Goal: Task Accomplishment & Management: Use online tool/utility

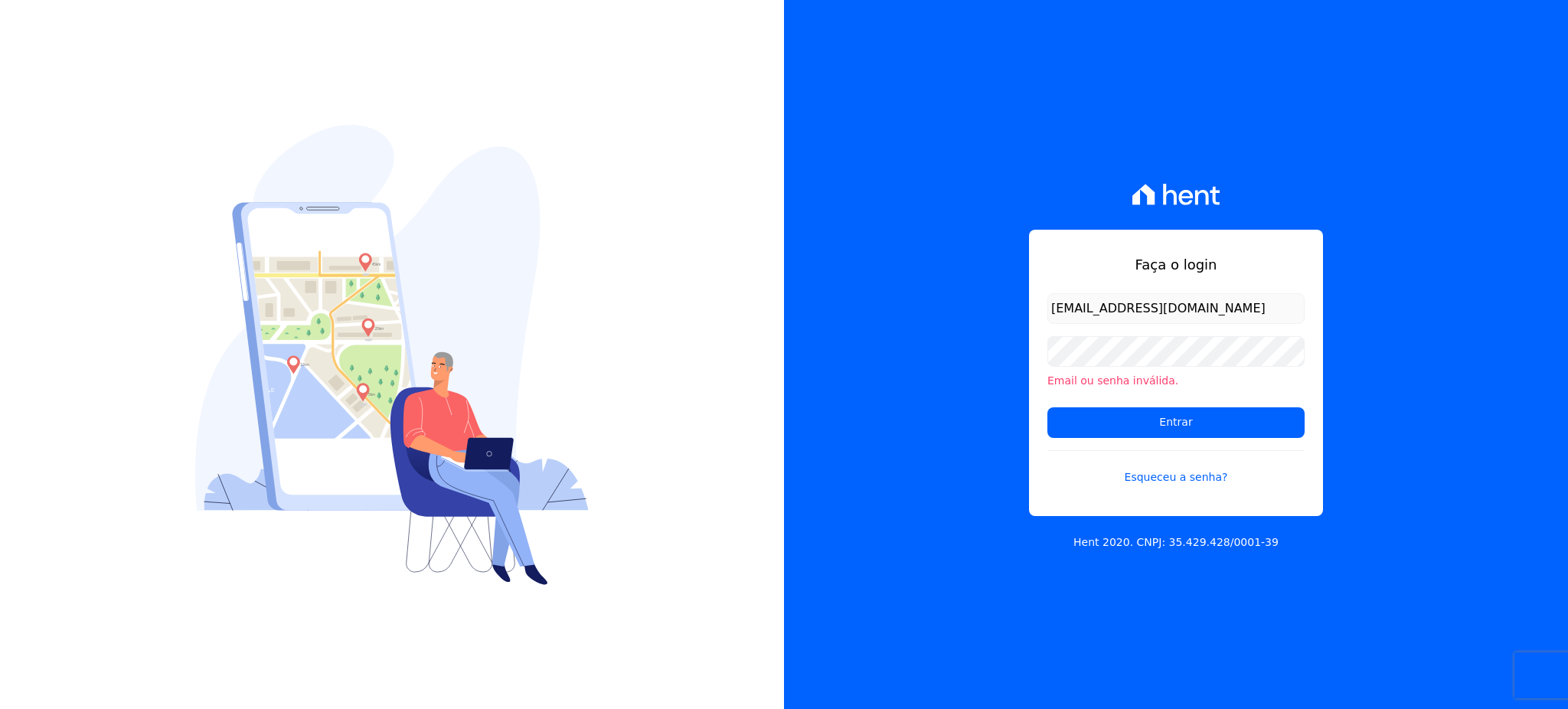
click at [1270, 312] on input "cobranca@construtorafarias.com.br" at bounding box center [1175, 308] width 257 height 31
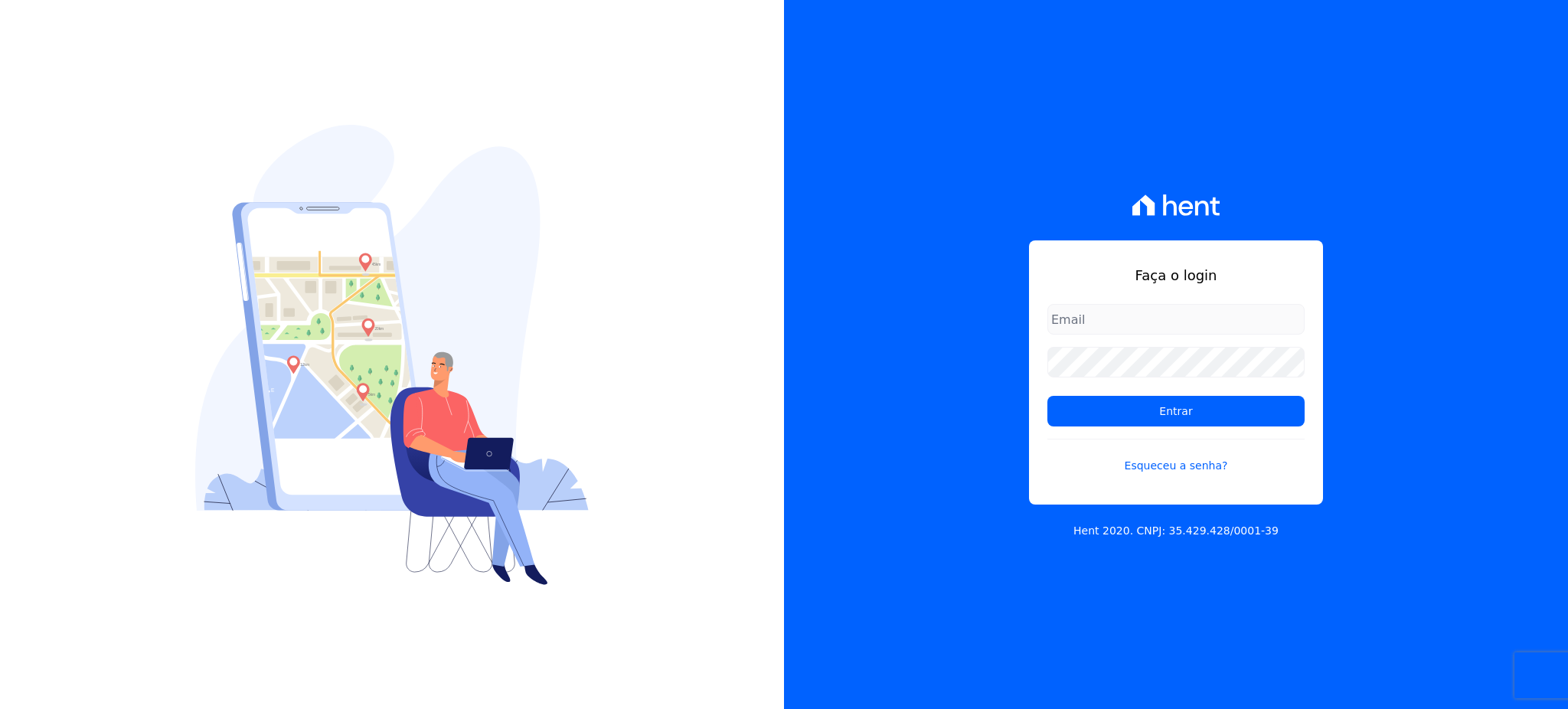
click at [1096, 306] on input "email" at bounding box center [1175, 319] width 257 height 31
type input "[EMAIL_ADDRESS][DOMAIN_NAME]"
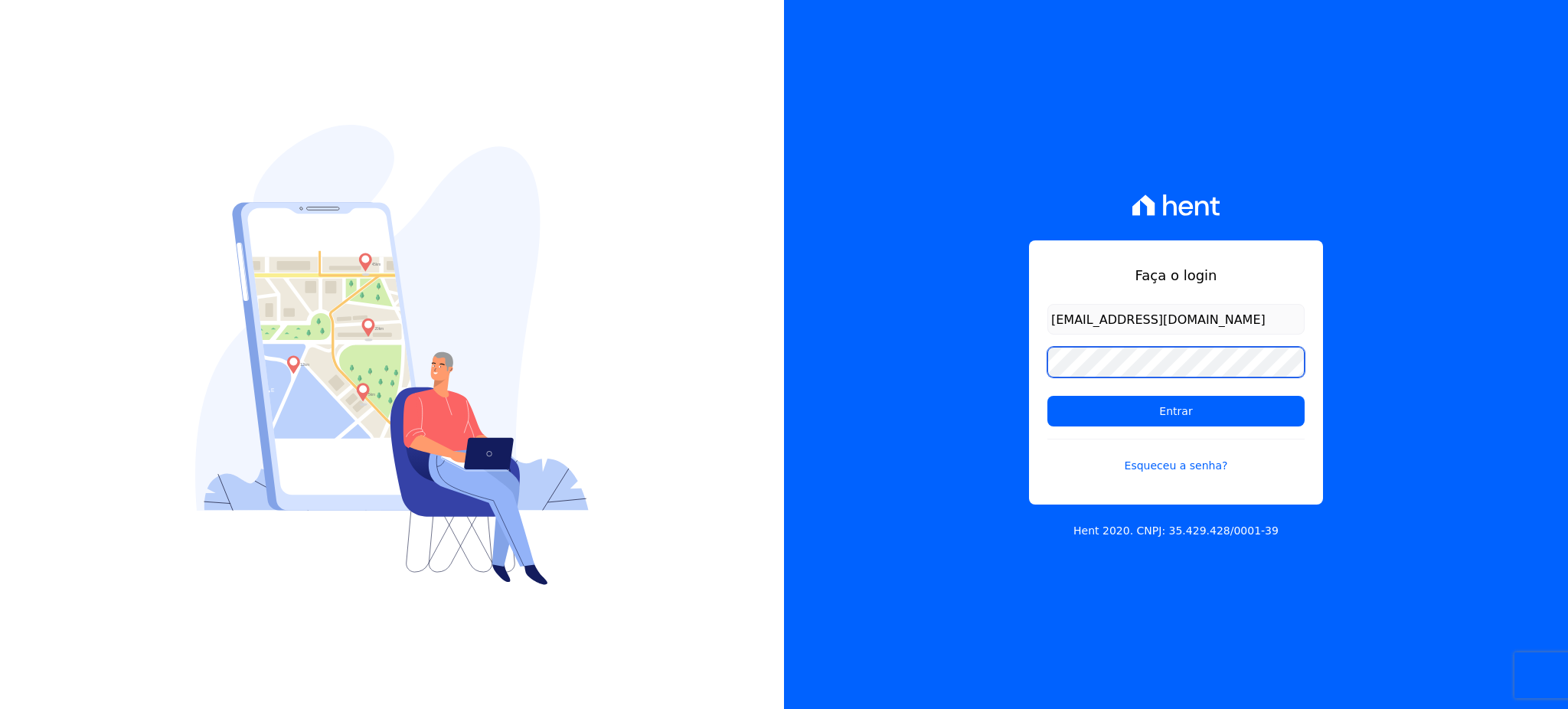
click at [1047, 396] on input "Entrar" at bounding box center [1175, 411] width 257 height 31
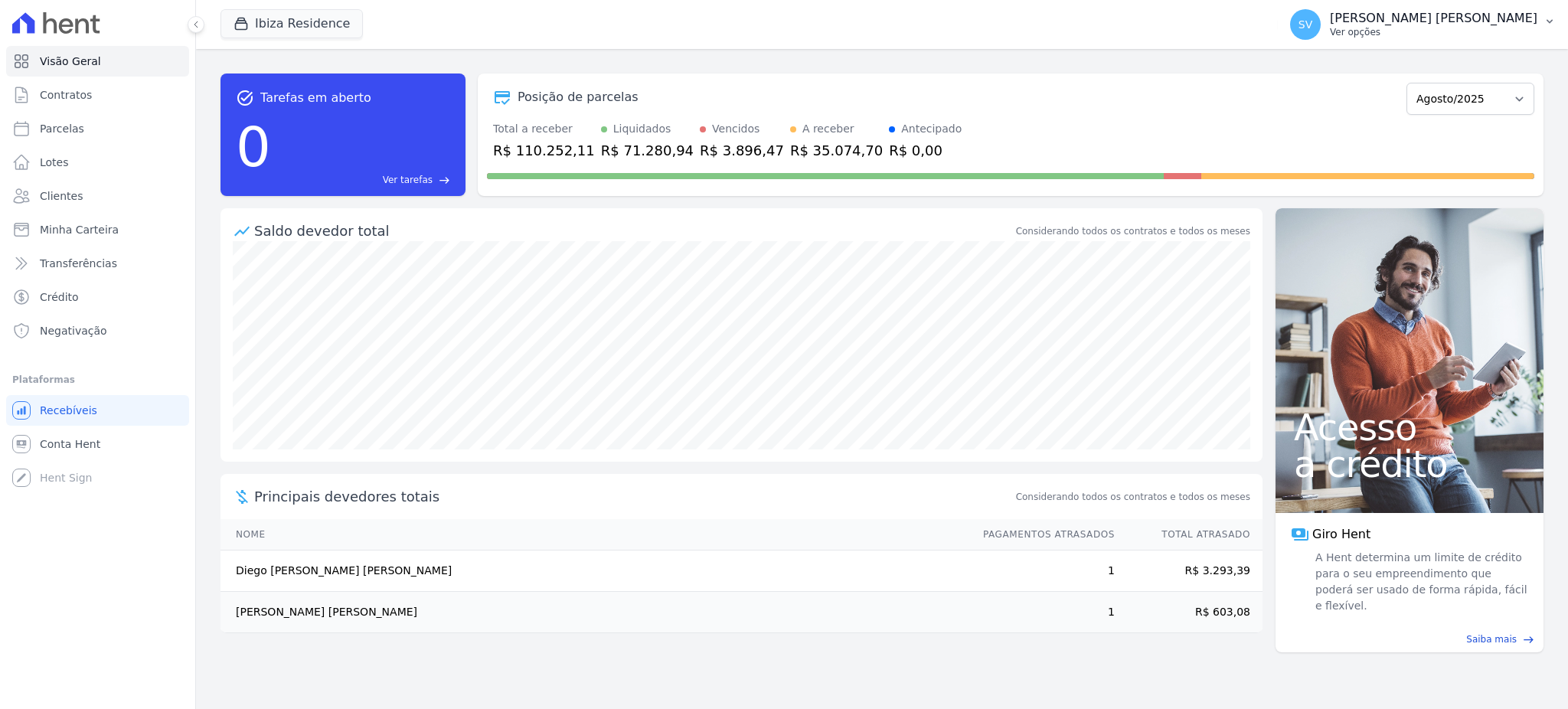
click at [1405, 22] on p "[PERSON_NAME]" at bounding box center [1434, 18] width 208 height 16
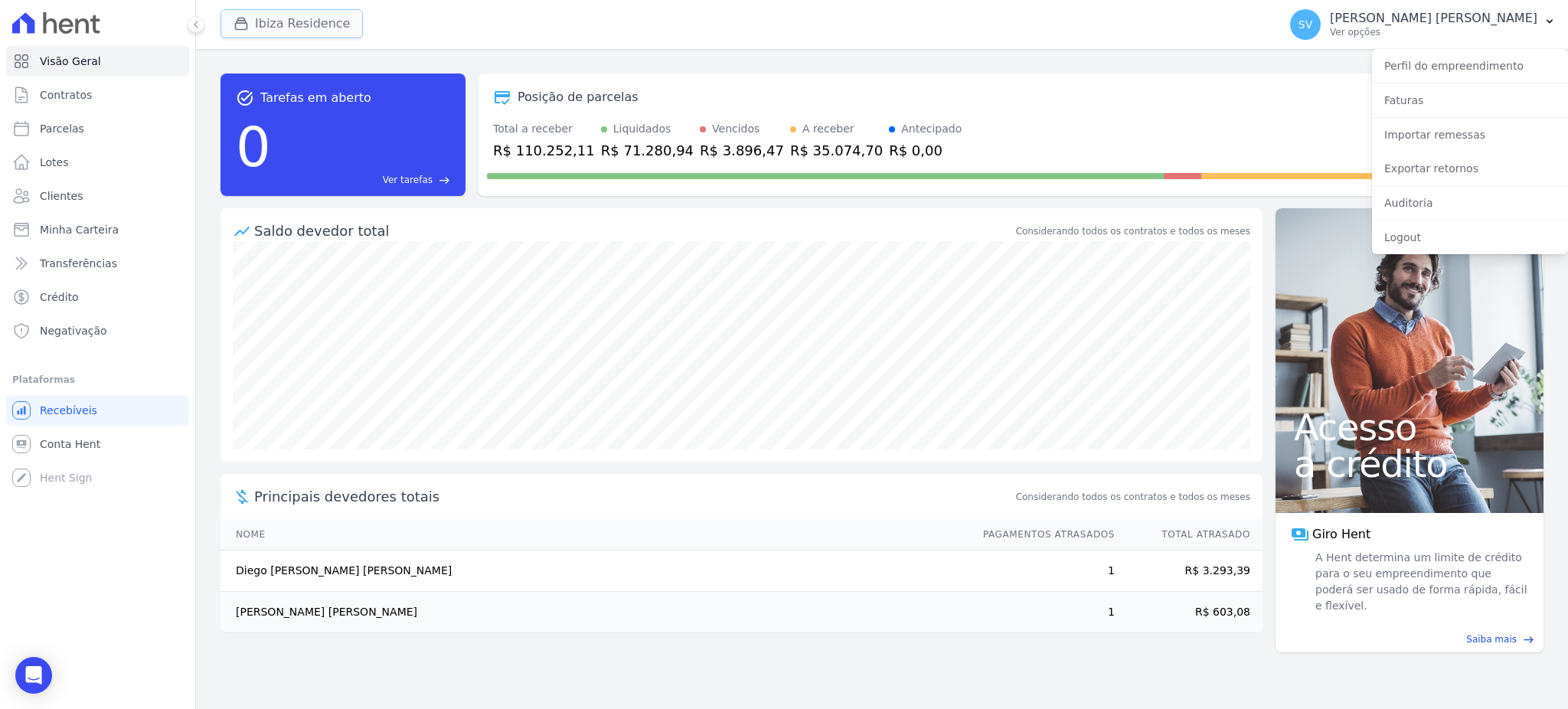
click at [263, 13] on button "Ibiza Residence" at bounding box center [291, 24] width 142 height 29
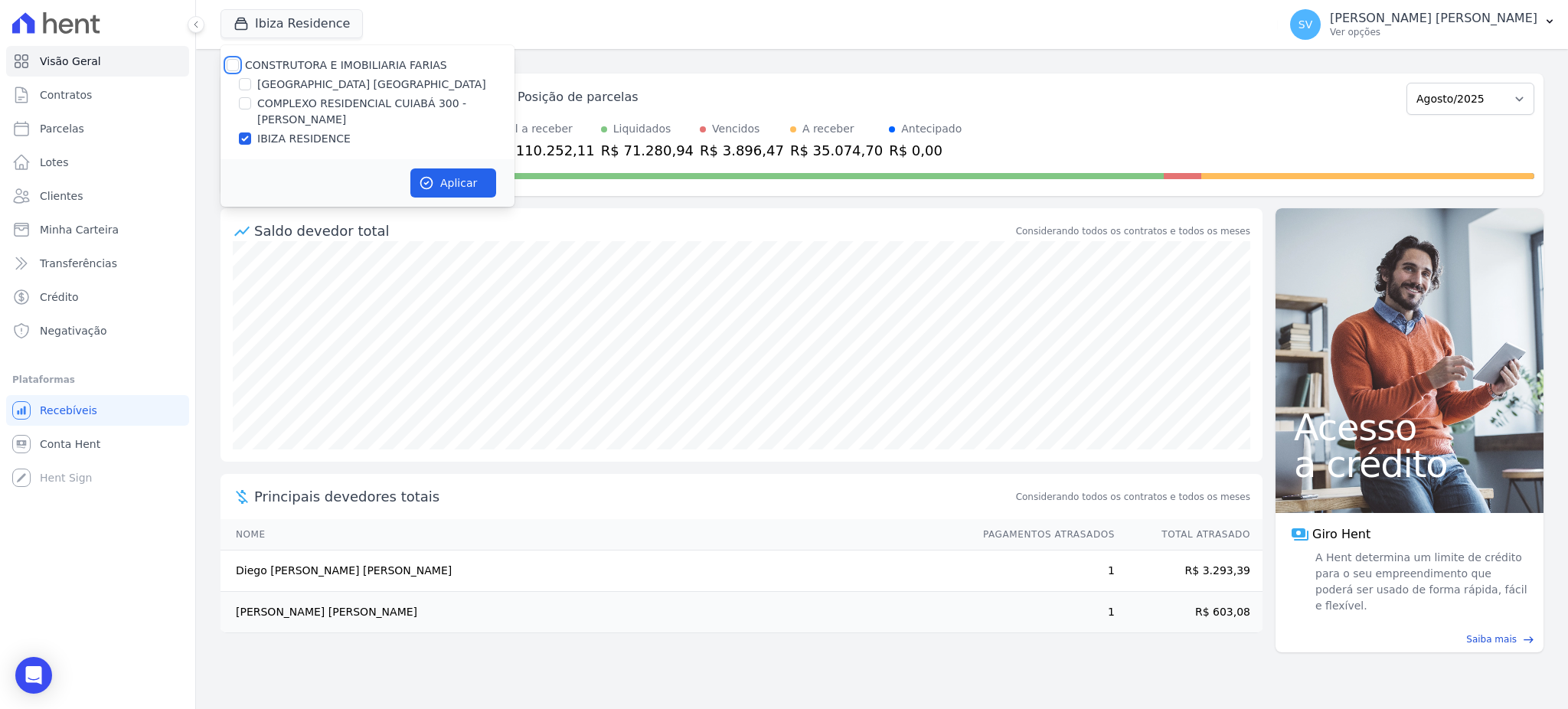
click at [236, 65] on input "CONSTRUTORA E IMOBILIARIA FARIAS" at bounding box center [233, 65] width 12 height 12
checkbox input "true"
click at [463, 182] on button "Aplicar" at bounding box center [453, 182] width 86 height 29
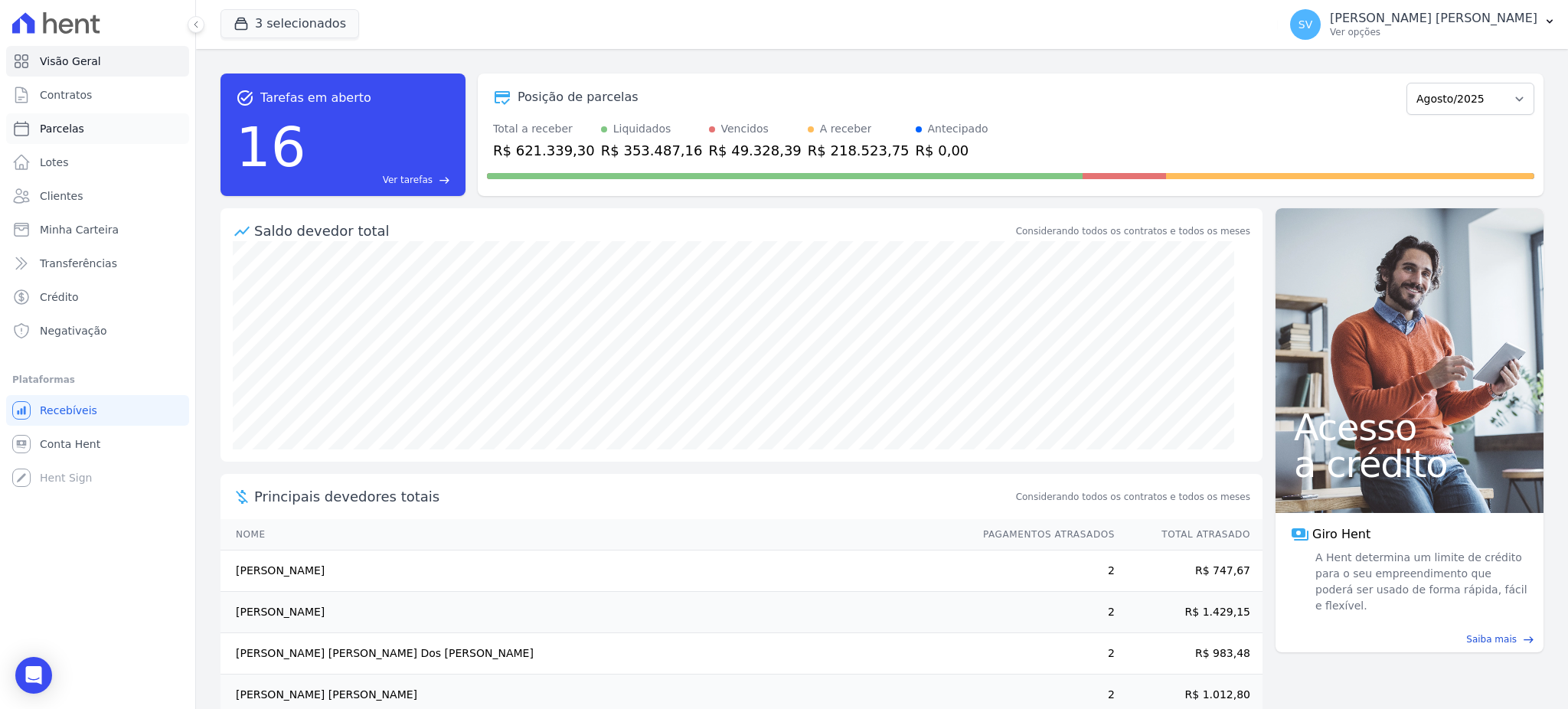
click at [56, 120] on link "Parcelas" at bounding box center [98, 128] width 183 height 31
select select
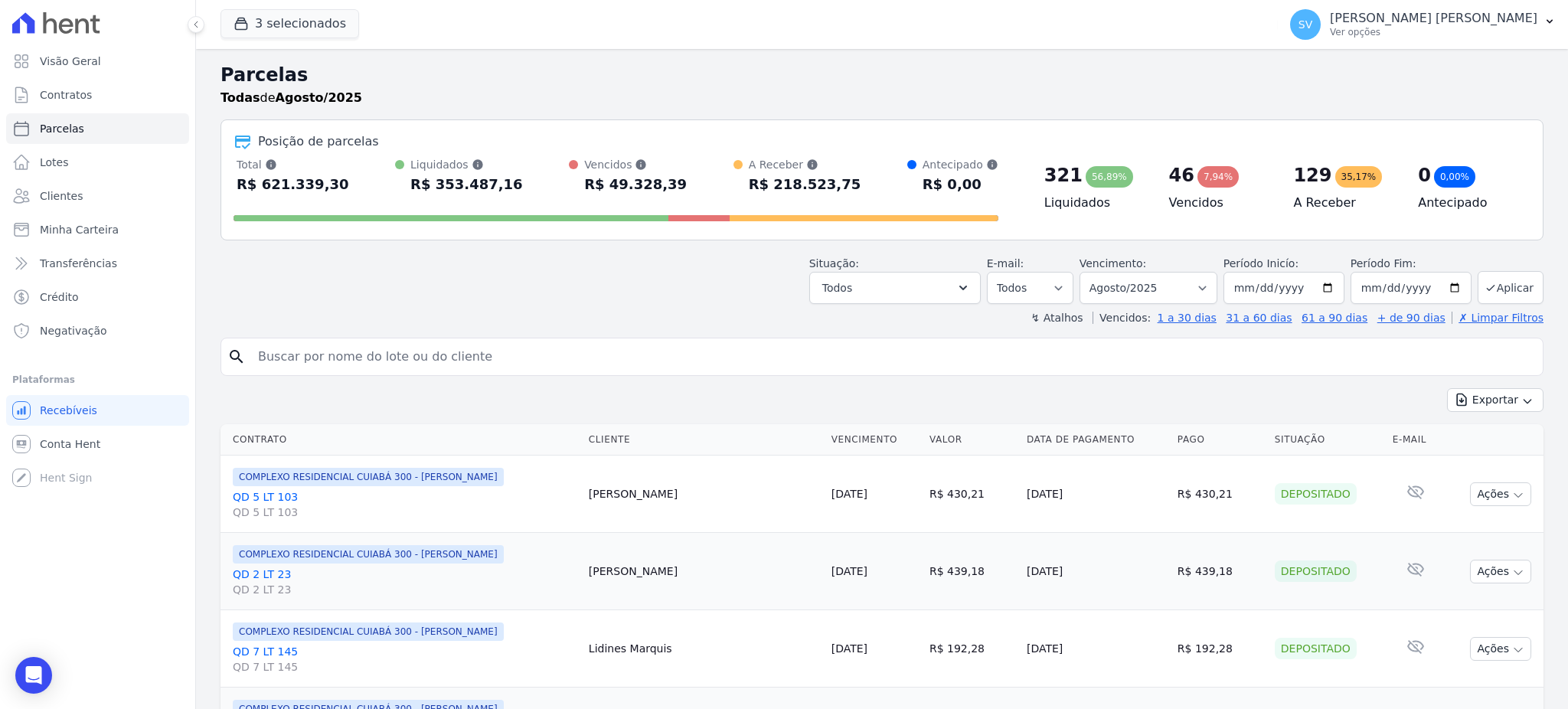
click at [525, 357] on input "search" at bounding box center [893, 356] width 1288 height 31
paste input "Felipe nunes de pinho neto"
type input "[PERSON_NAME] [PERSON_NAME]"
select select
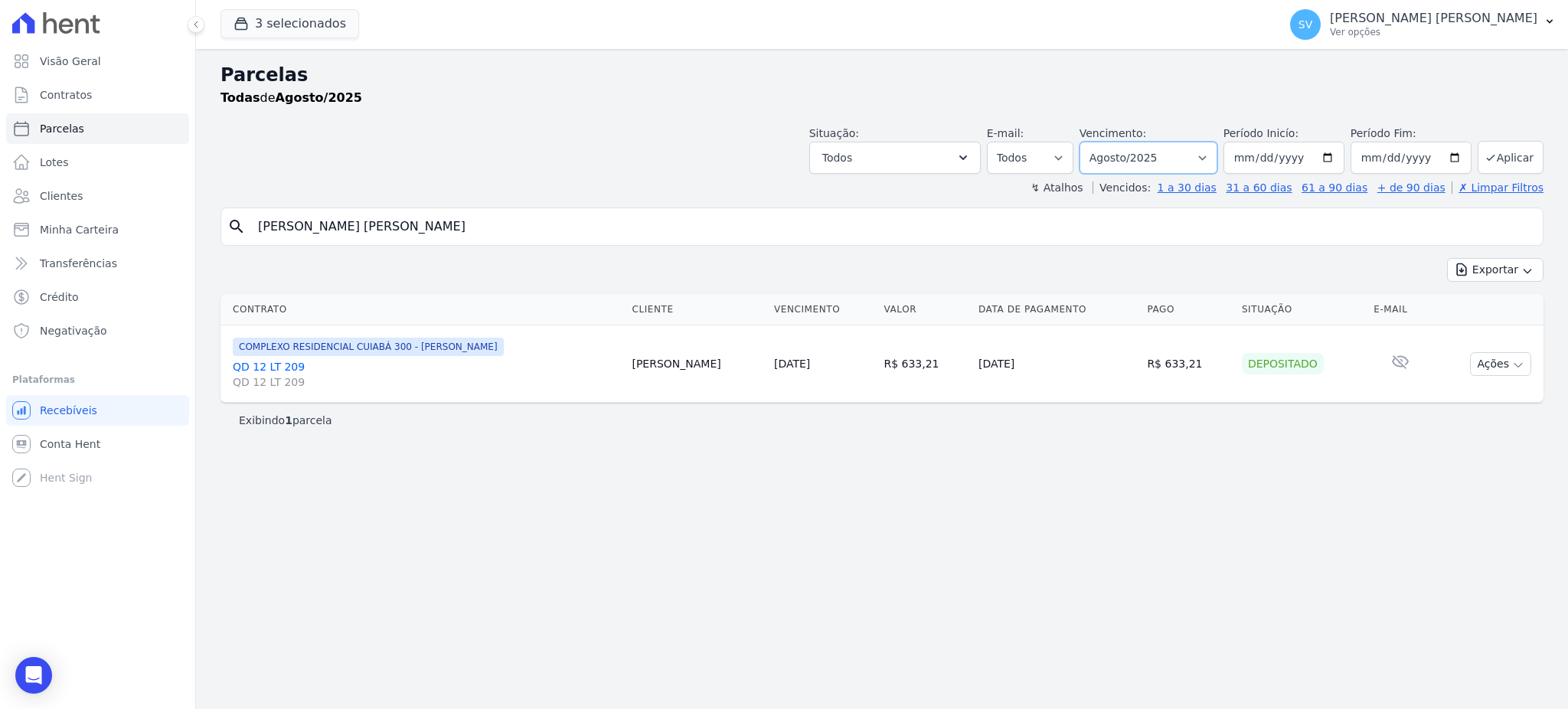
click at [1202, 160] on select "[GEOGRAPHIC_DATA] por período ──────── Todos os meses Outubro/2022 Novembro/202…" at bounding box center [1148, 157] width 138 height 32
select select "09/2025"
click at [1101, 141] on select "Filtrar por período ──────── Todos os meses Outubro/2022 Novembro/2022 Dezembro…" at bounding box center [1148, 157] width 138 height 32
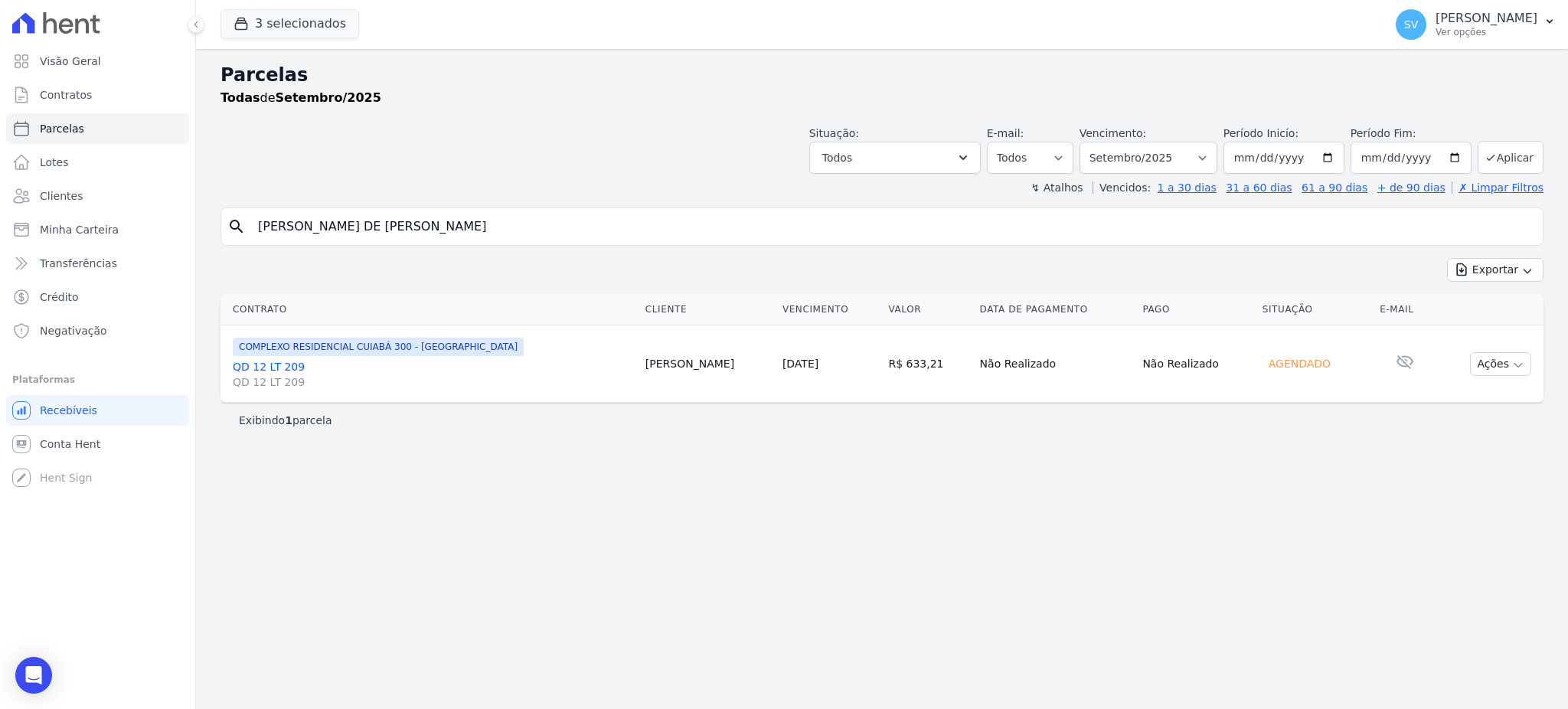
select select
click at [950, 478] on div "Parcelas Todas de Setembro/2025 Situação: Agendado Em Aberto Pago Processando C…" at bounding box center [882, 379] width 1372 height 660
click at [730, 533] on div "Parcelas Todas de Setembro/2025 Situação: Agendado Em Aberto Pago Processando C…" at bounding box center [882, 379] width 1372 height 660
click at [1072, 497] on div "Parcelas Todas de Setembro/2025 Situação: Agendado Em Aberto Pago Processando C…" at bounding box center [882, 379] width 1372 height 660
click at [784, 241] on div "search FELIPE NUNES DE PINHO NETO" at bounding box center [882, 227] width 1323 height 38
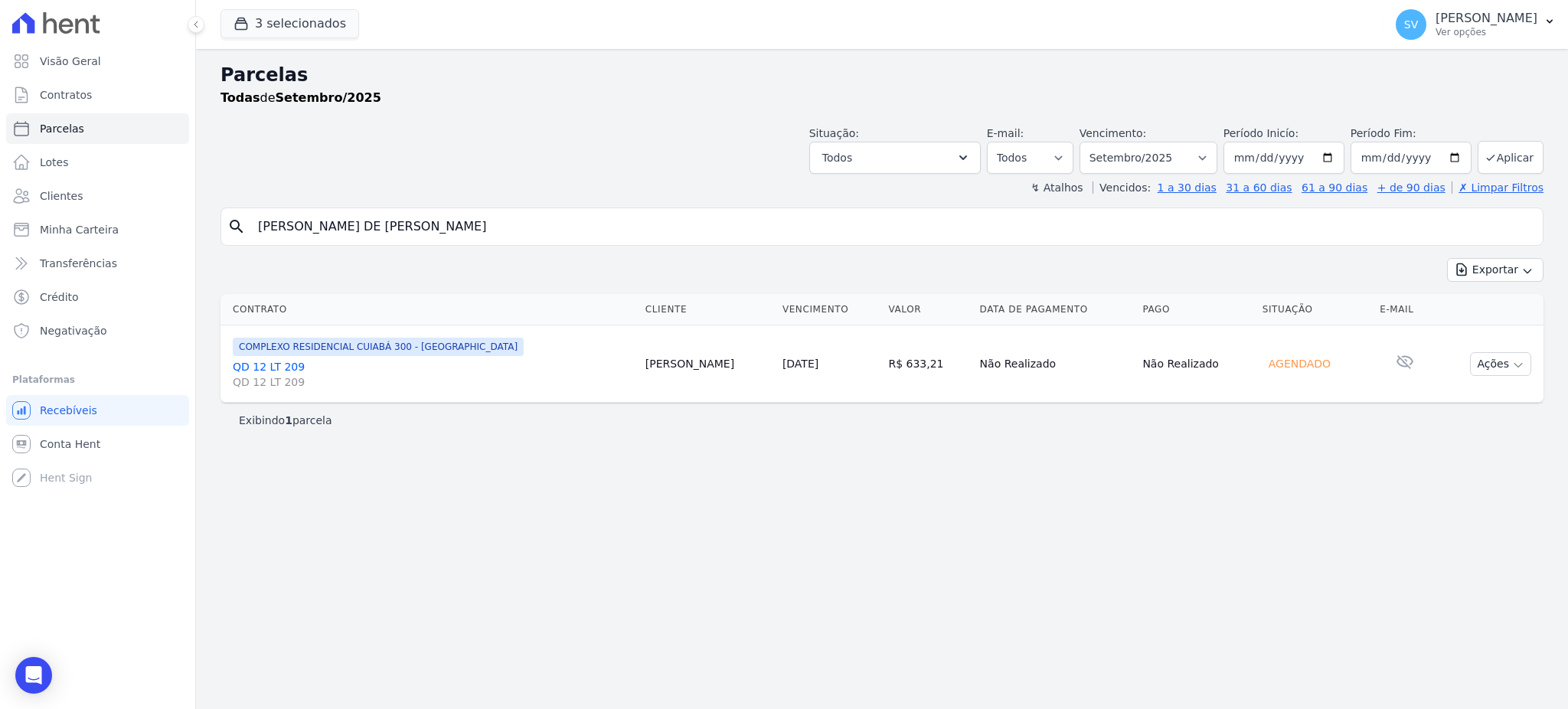
click at [491, 232] on input "[PERSON_NAME] [PERSON_NAME]" at bounding box center [893, 226] width 1288 height 31
select select
click at [474, 234] on input "[PERSON_NAME] DE [PERSON_NAME]" at bounding box center [893, 226] width 1288 height 31
select select
click at [1449, 20] on p "[PERSON_NAME]" at bounding box center [1486, 18] width 102 height 16
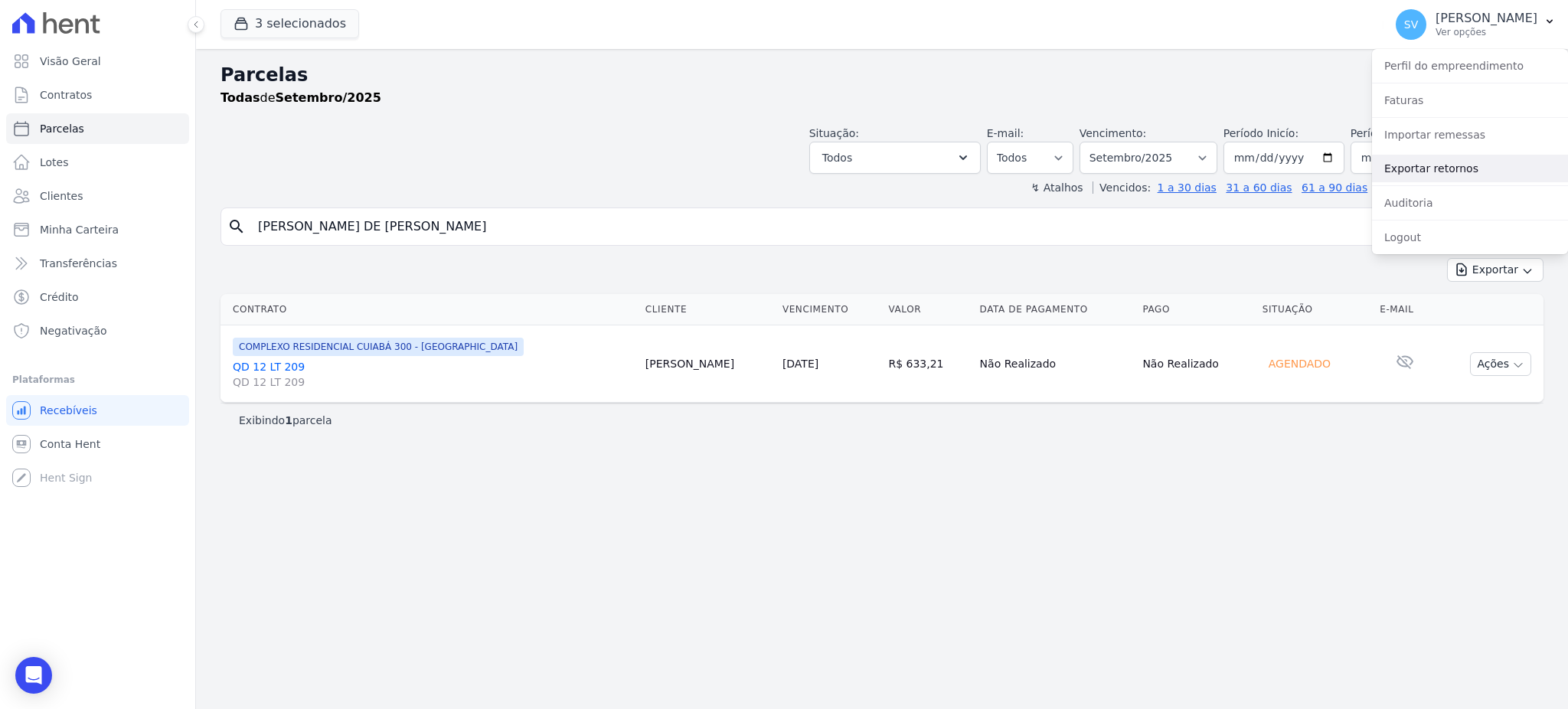
click at [1429, 164] on link "Exportar retornos" at bounding box center [1469, 169] width 196 height 28
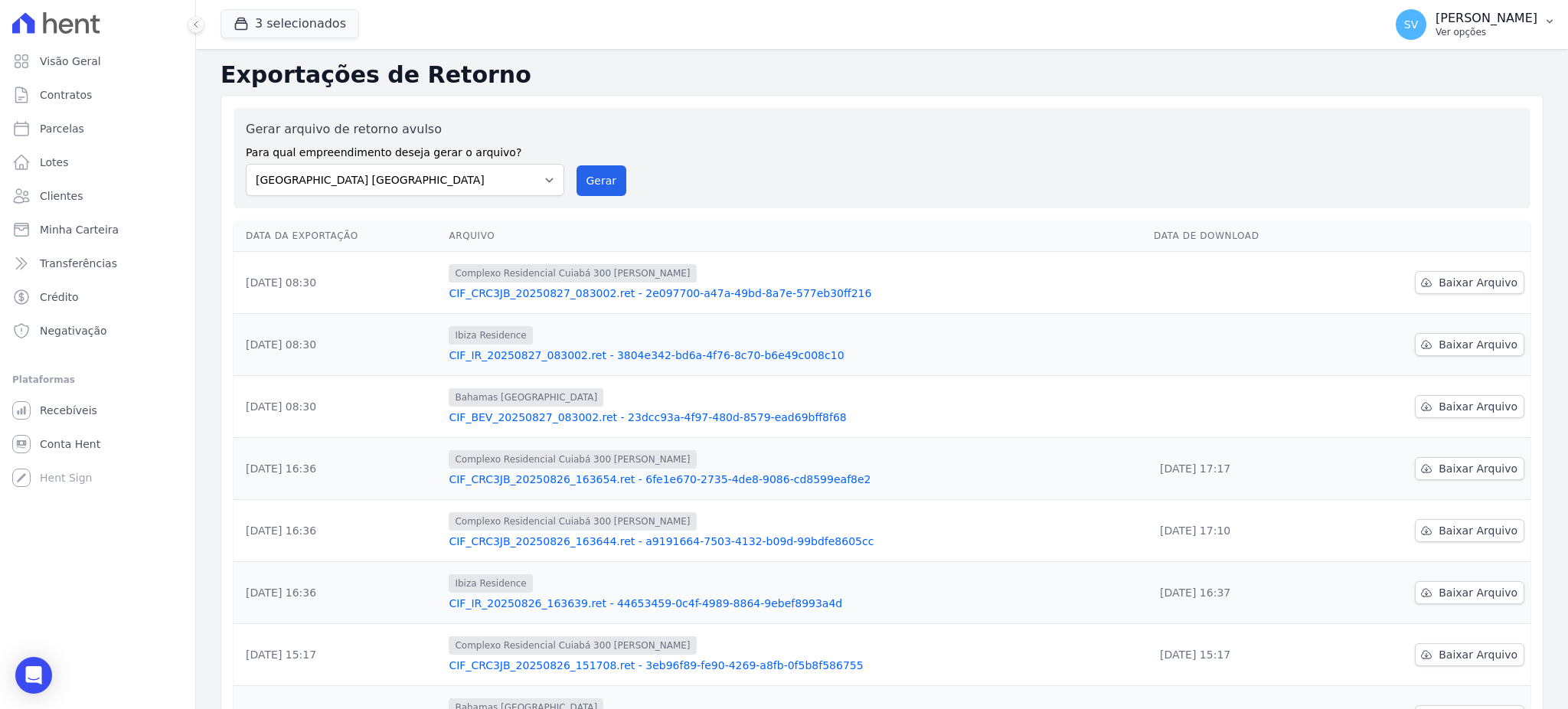
drag, startPoint x: 1331, startPoint y: 31, endPoint x: 1345, endPoint y: 25, distance: 15.2
click at [1396, 28] on span "SV" at bounding box center [1411, 24] width 31 height 31
click at [1421, 141] on link "Importar remessas" at bounding box center [1469, 135] width 196 height 28
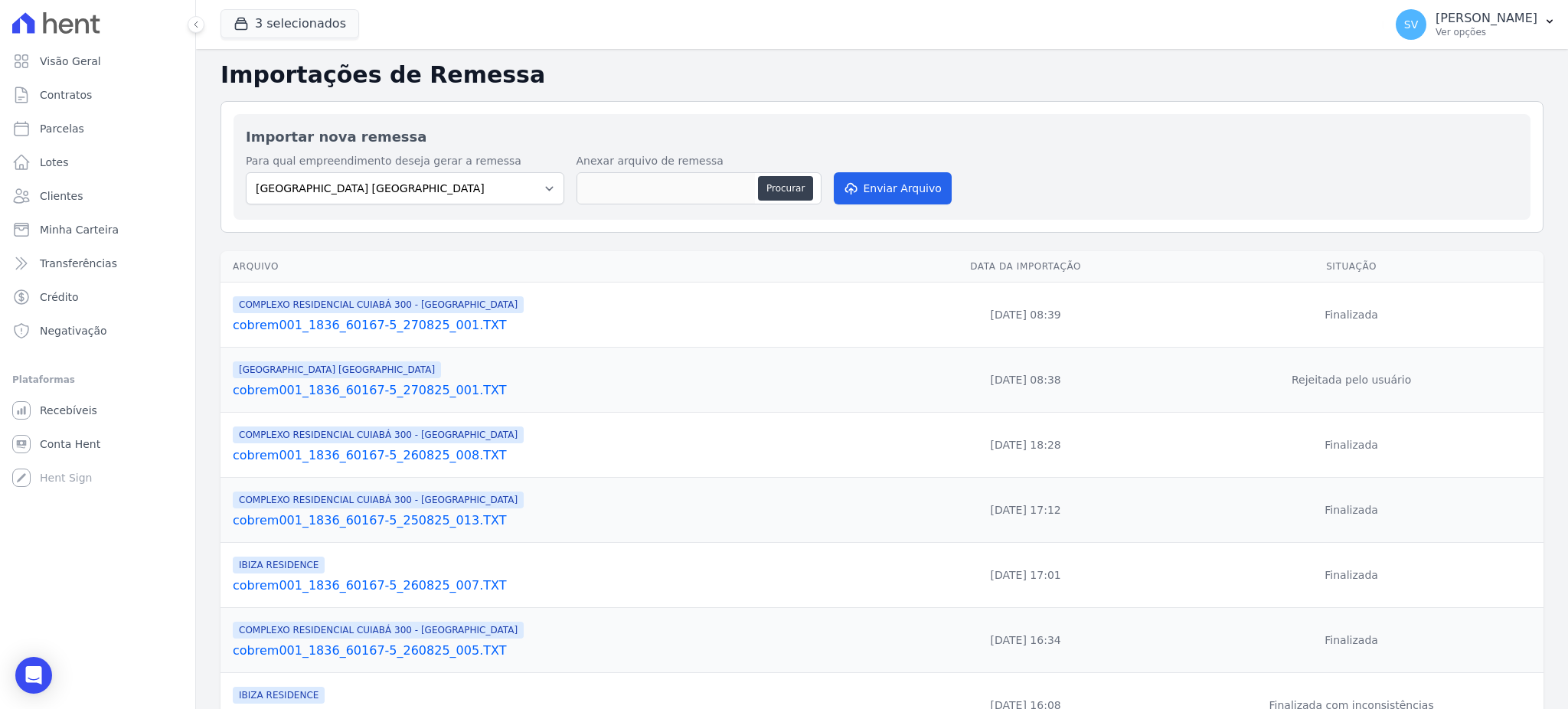
click at [407, 328] on link "cobrem001_1836_60167-5_270825_001.TXT" at bounding box center [559, 325] width 653 height 18
click at [358, 464] on link "cobrem001_1836_60167-5_260825_008.TXT" at bounding box center [559, 456] width 653 height 18
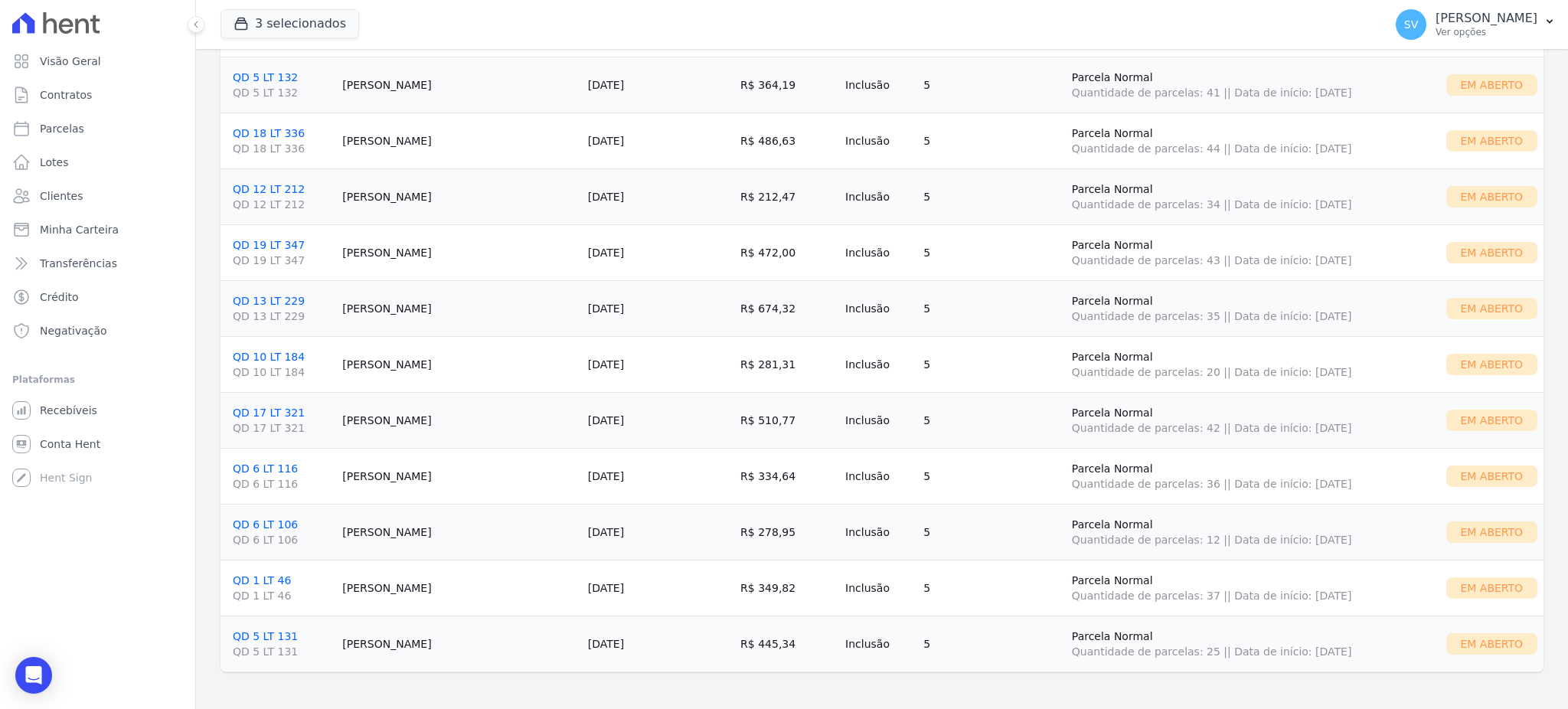
scroll to position [4219, 0]
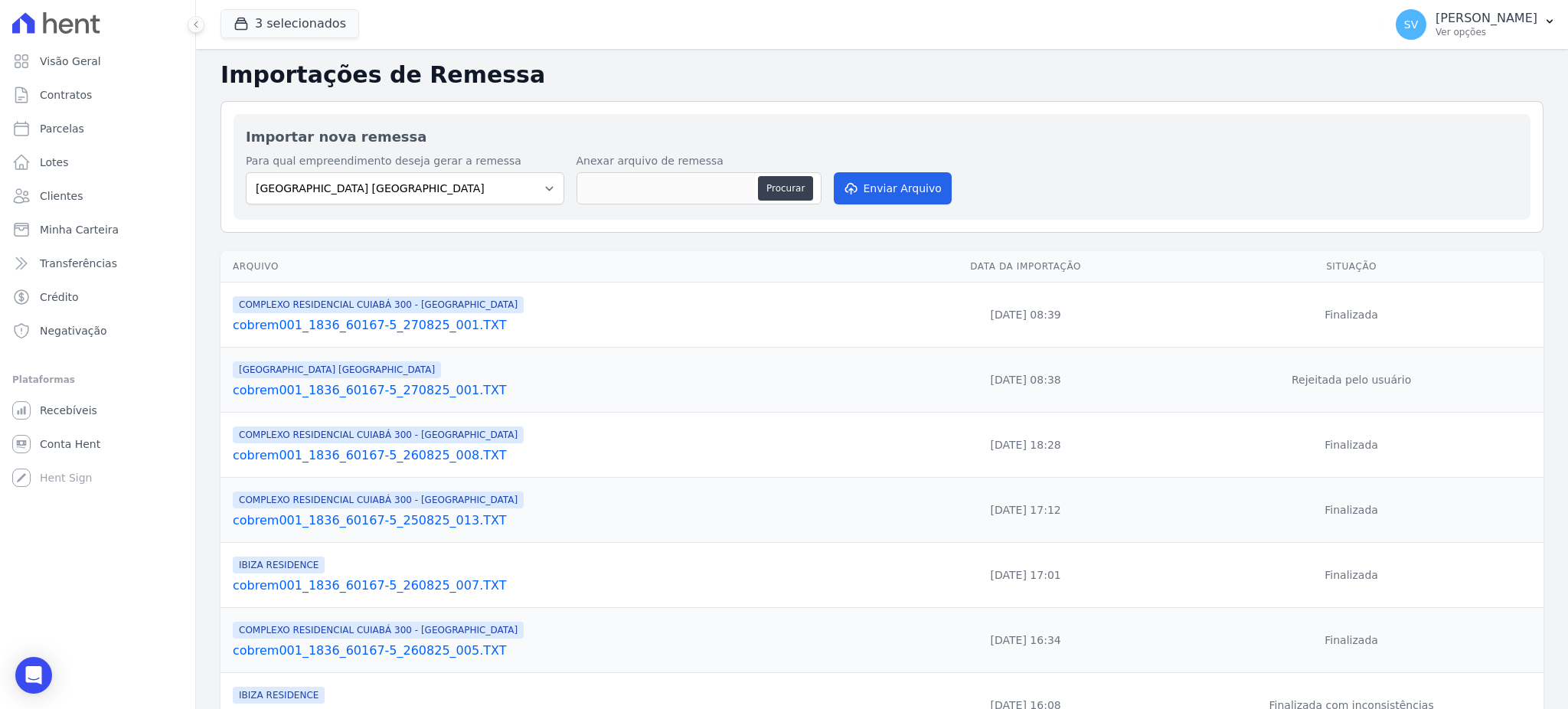
click at [366, 655] on link "cobrem001_1836_60167-5_260825_005.TXT" at bounding box center [559, 650] width 653 height 18
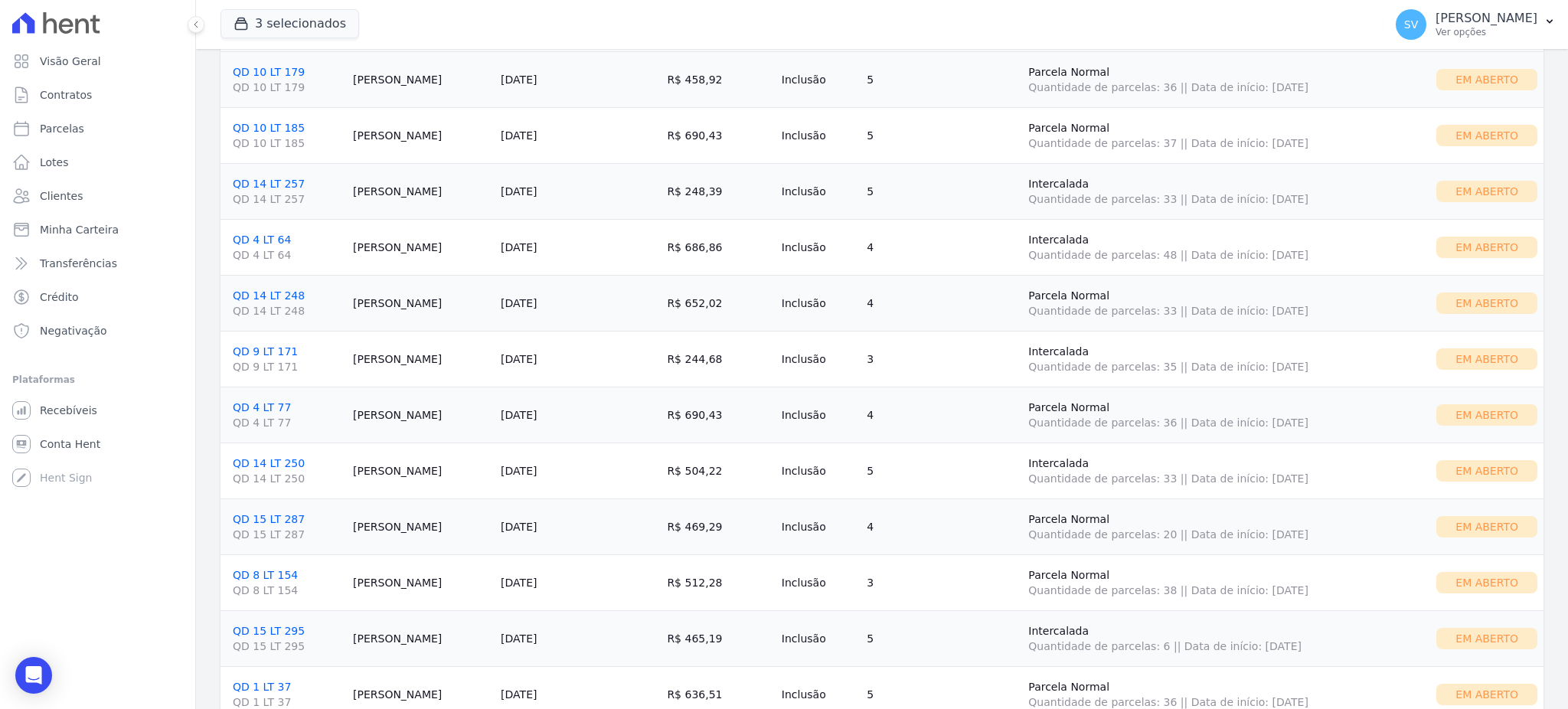
scroll to position [764, 0]
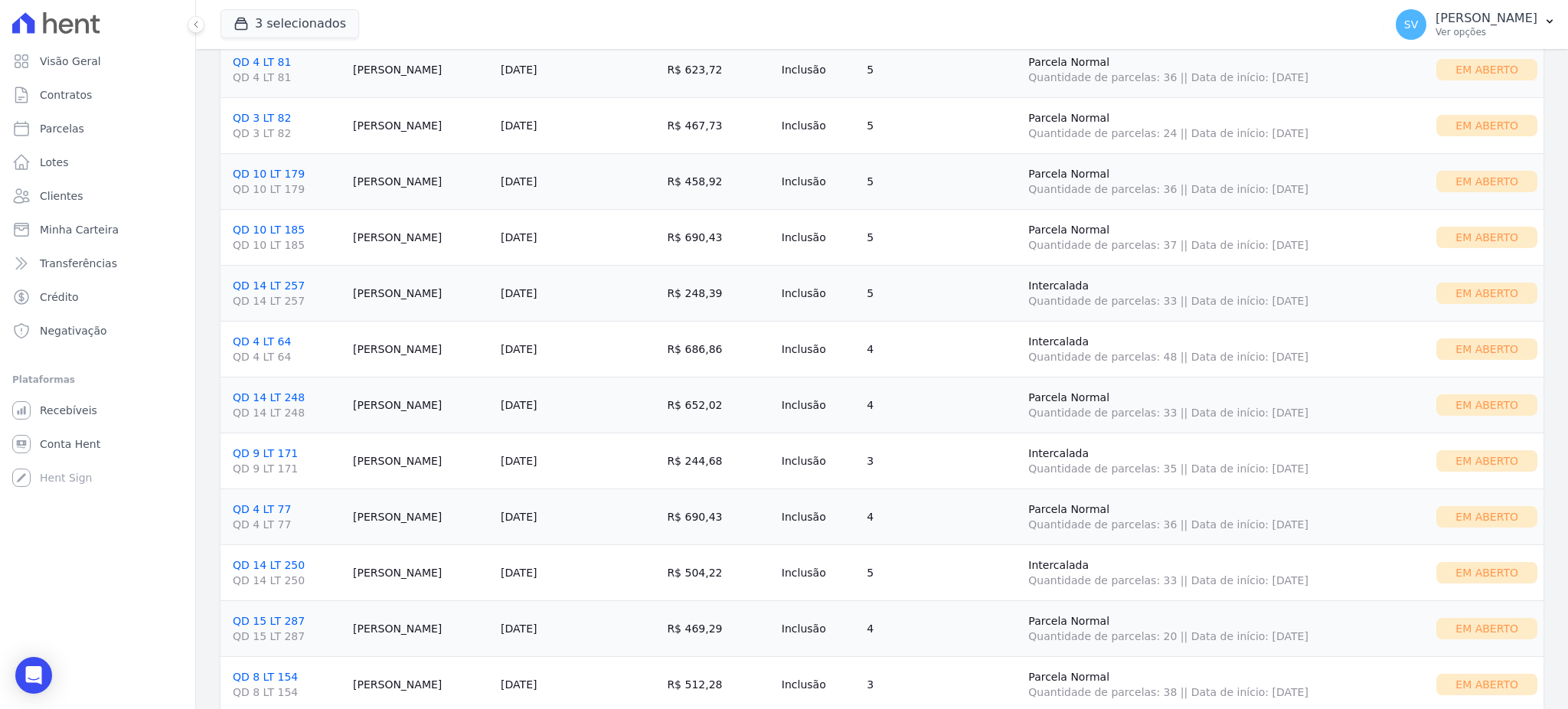
click at [265, 354] on span "QD 4 LT 64" at bounding box center [287, 357] width 108 height 16
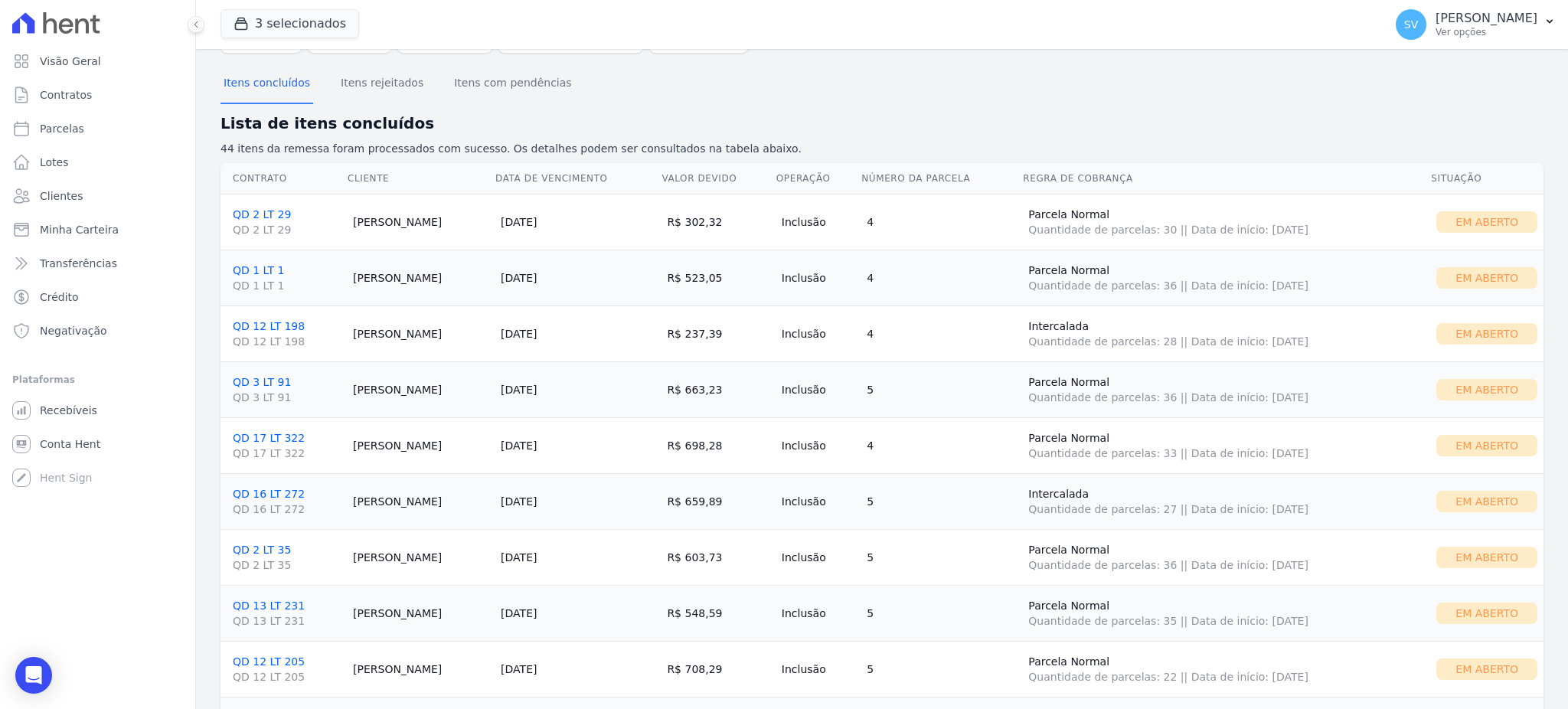
scroll to position [203, 0]
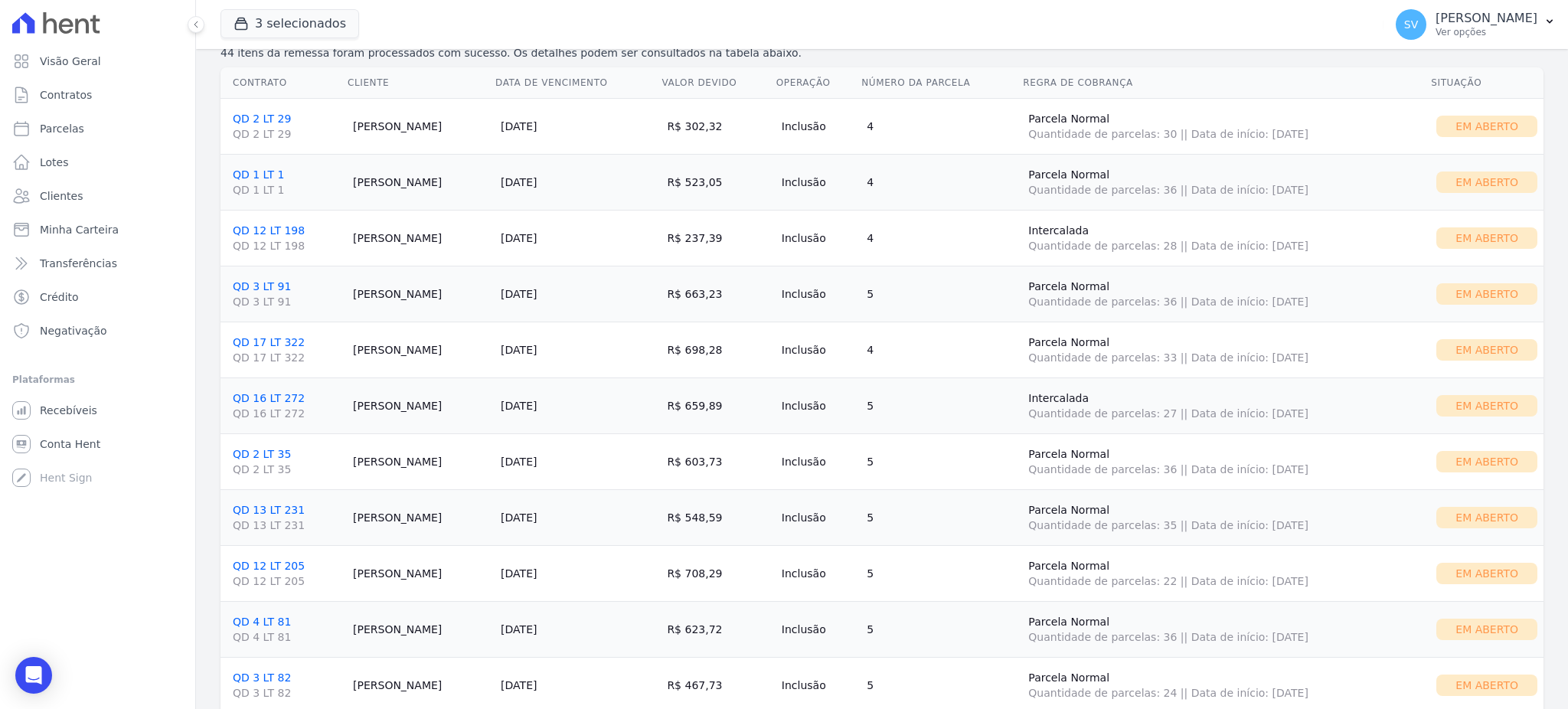
drag, startPoint x: 416, startPoint y: 347, endPoint x: 332, endPoint y: 441, distance: 126.1
click at [334, 438] on td "QD 2 LT 35 QD 2 LT 35" at bounding box center [284, 462] width 127 height 56
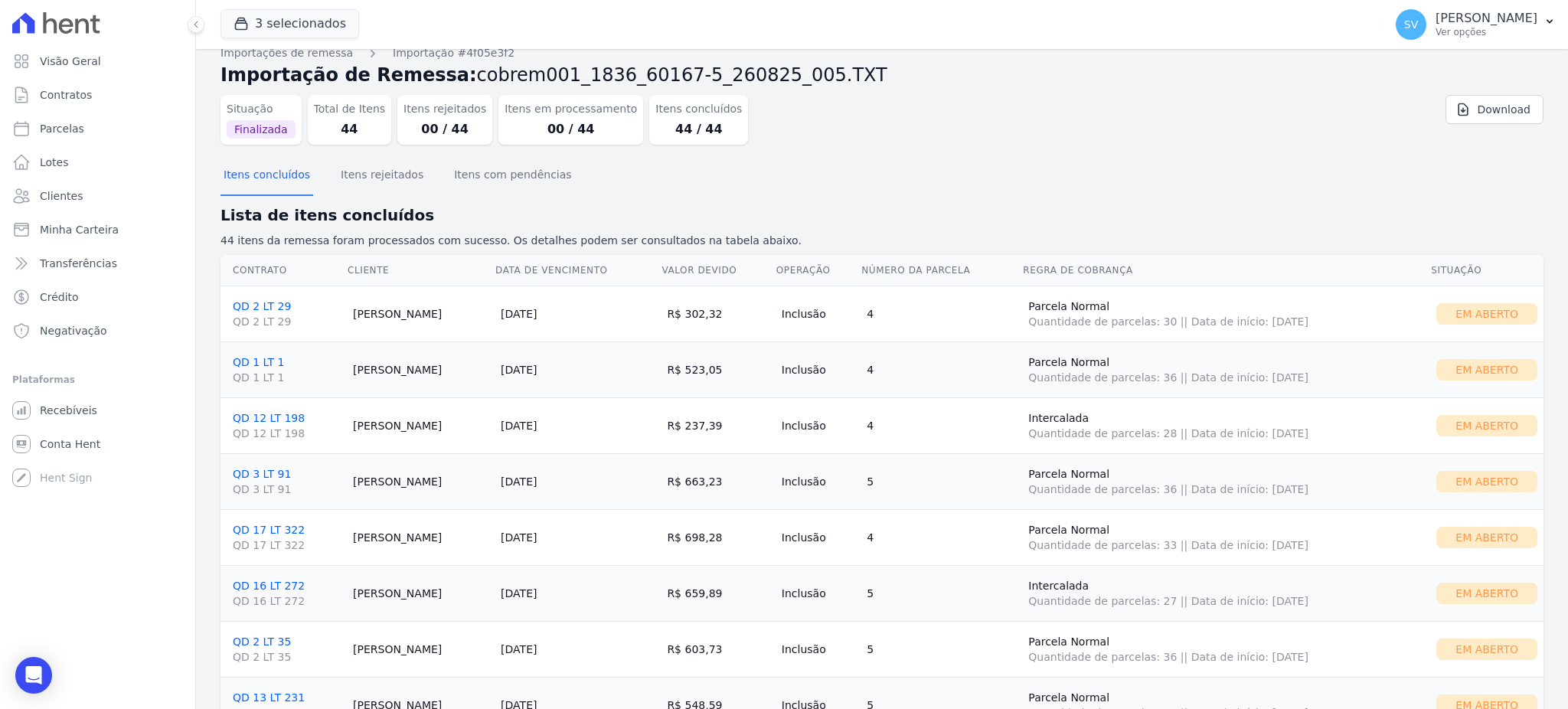
scroll to position [0, 0]
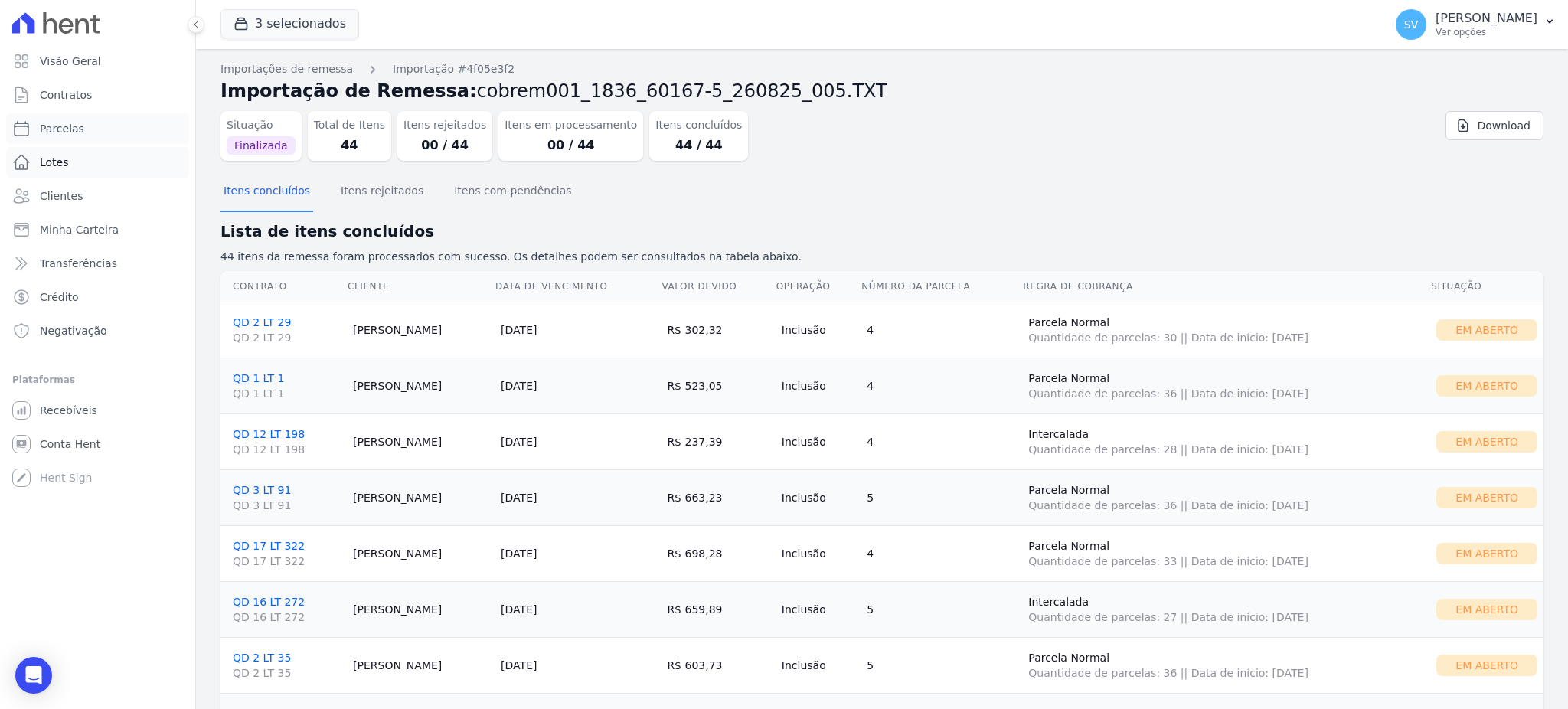
drag, startPoint x: 84, startPoint y: 135, endPoint x: 122, endPoint y: 162, distance: 46.6
click at [84, 134] on link "Parcelas" at bounding box center [98, 128] width 183 height 31
select select
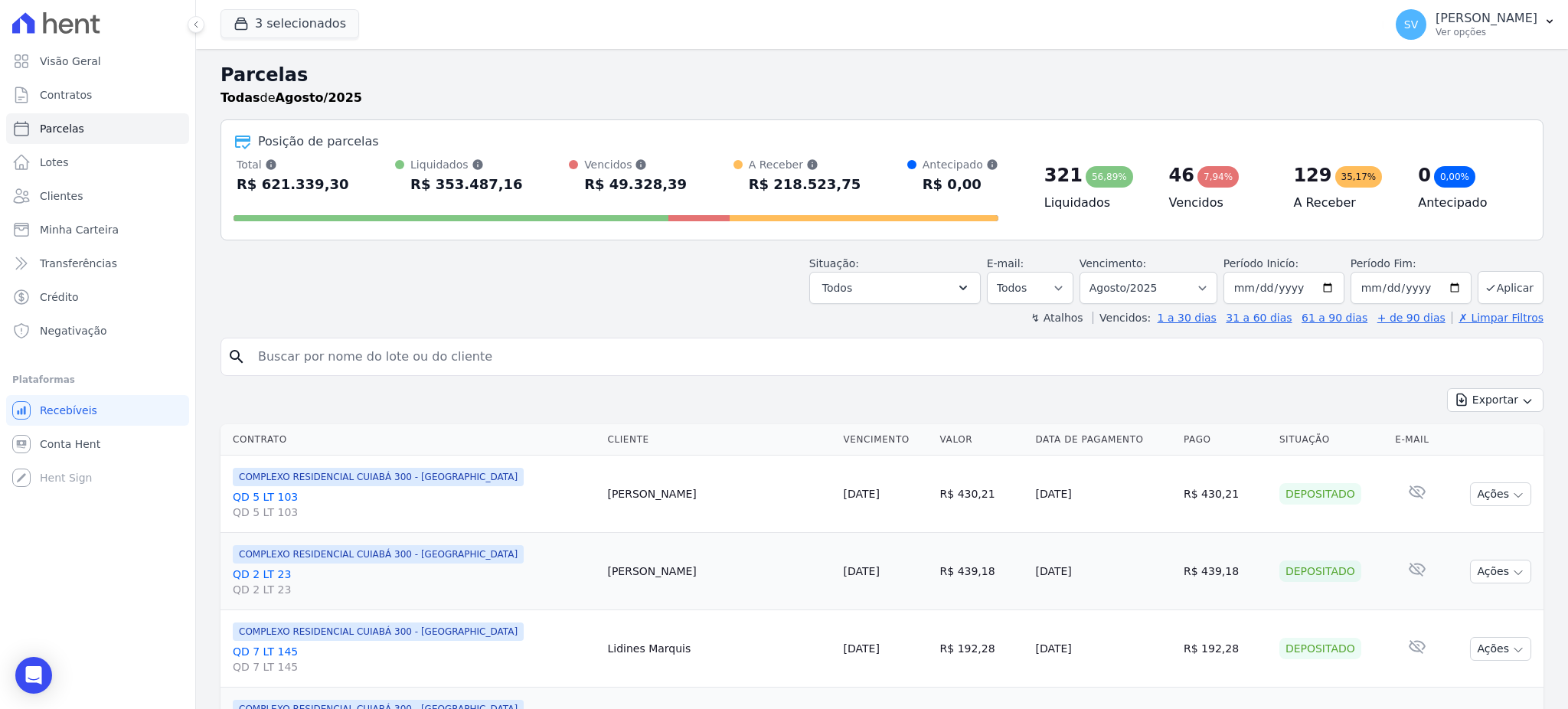
click at [519, 348] on input "search" at bounding box center [893, 356] width 1288 height 31
paste input "Felipe nunes de pinho neto"
type input "[PERSON_NAME] DE [PERSON_NAME]"
select select
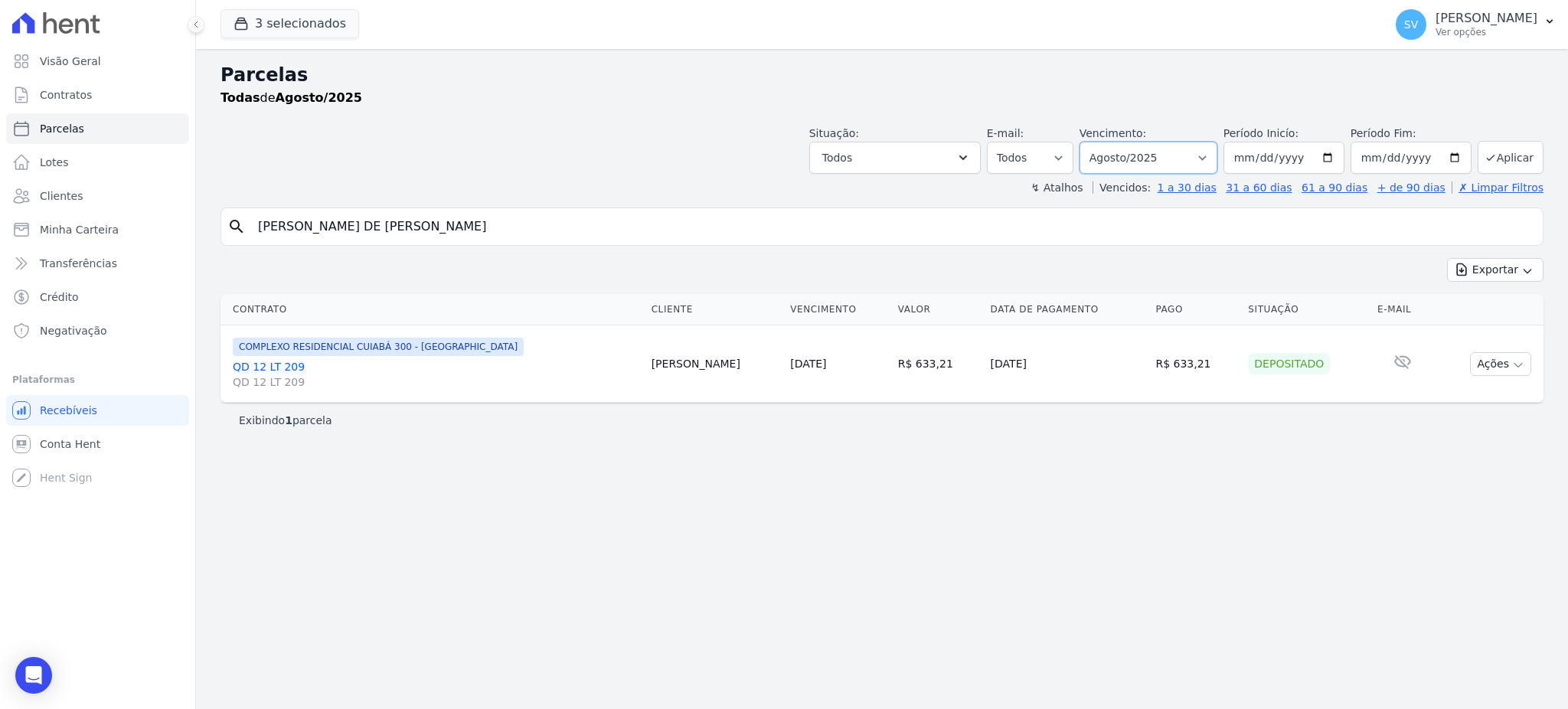
click at [1206, 165] on select "Filtrar por período ──────── Todos os meses Outubro/2022 Novembro/2022 Dezembro…" at bounding box center [1148, 157] width 138 height 32
select select "09/2025"
click at [1101, 141] on select "Filtrar por período ──────── Todos os meses Outubro/2022 Novembro/2022 Dezembro…" at bounding box center [1148, 157] width 138 height 32
select select
click at [1165, 470] on div "Parcelas Todas de Setembro/2025 Situação: Agendado Em Aberto Pago Processando C…" at bounding box center [882, 379] width 1372 height 660
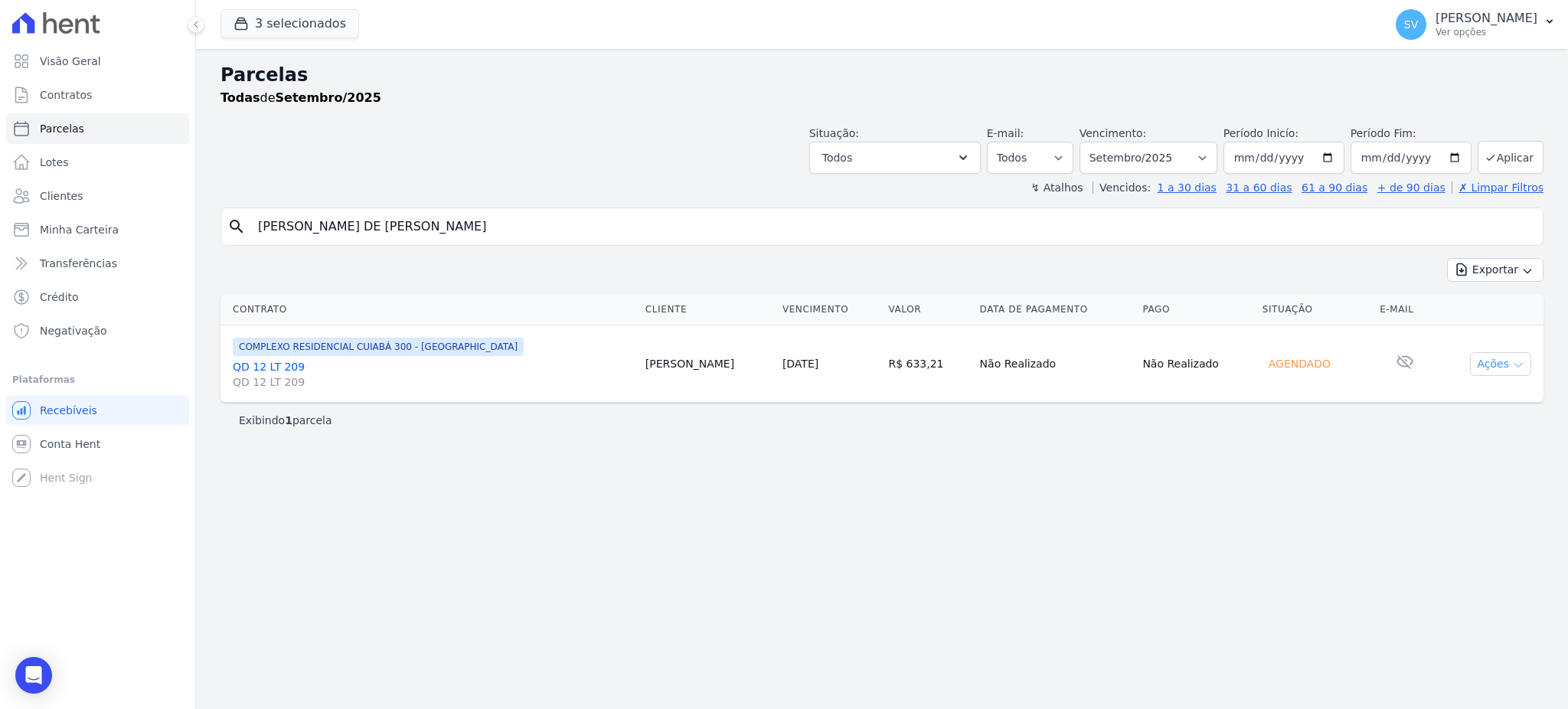
click at [1522, 366] on icon "button" at bounding box center [1518, 366] width 12 height 12
drag, startPoint x: 474, startPoint y: 220, endPoint x: 210, endPoint y: 247, distance: 265.4
click at [216, 250] on div "Parcelas Todas de Setembro/2025 Situação: Agendado Em Aberto Pago Processando C…" at bounding box center [882, 379] width 1372 height 660
click at [214, 197] on div "Parcelas Todas de Setembro/2025 Situação: Agendado Em Aberto Pago Processando C…" at bounding box center [882, 379] width 1372 height 660
click at [434, 228] on input "[PERSON_NAME] [PERSON_NAME]" at bounding box center [893, 226] width 1288 height 31
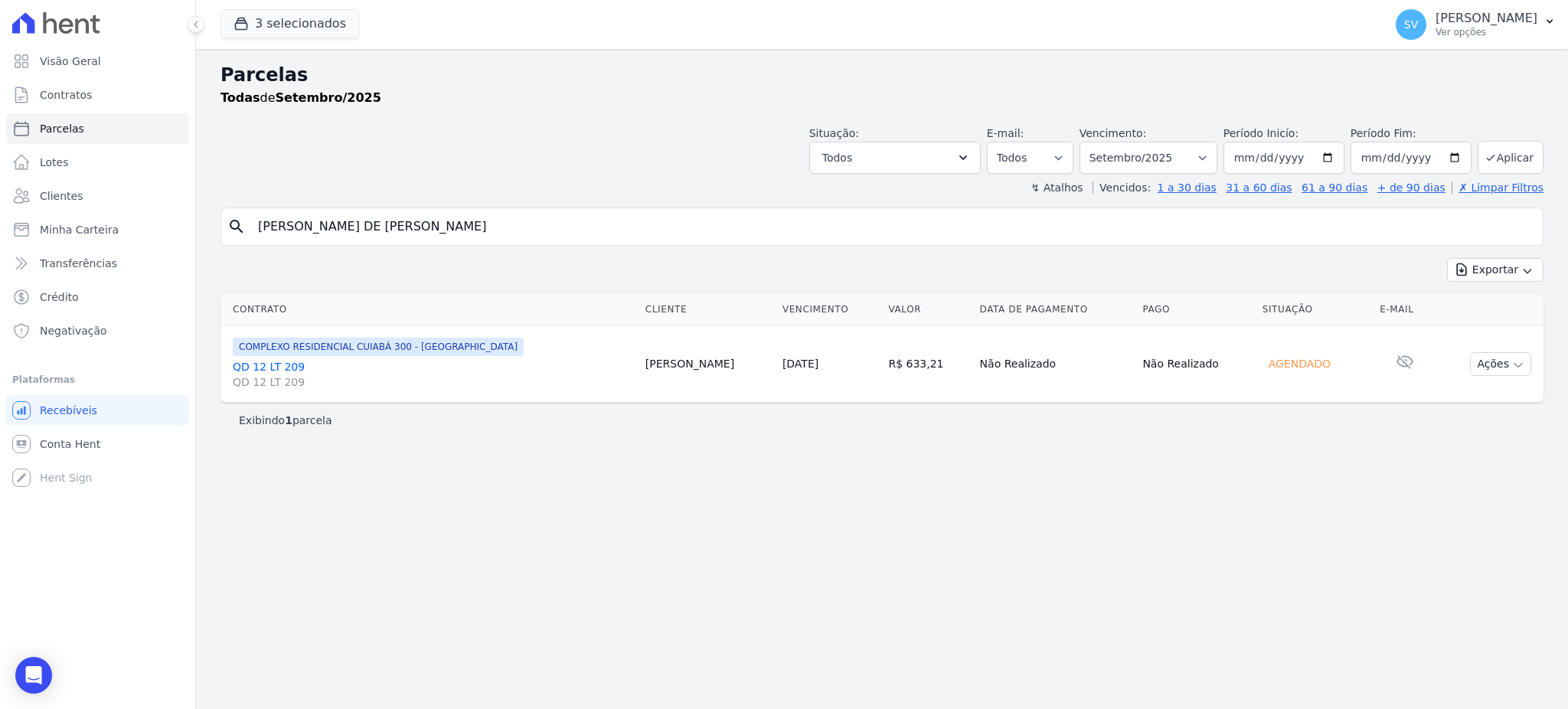
drag, startPoint x: 434, startPoint y: 228, endPoint x: 216, endPoint y: 218, distance: 218.2
click at [216, 218] on div "Parcelas Todas de Setembro/2025 Situação: Agendado Em Aberto Pago Processando C…" at bounding box center [882, 379] width 1372 height 660
click at [469, 210] on div "search FELIPE NUNES DE PINHO NETO" at bounding box center [882, 227] width 1323 height 38
click at [473, 219] on input "[PERSON_NAME] [PERSON_NAME]" at bounding box center [893, 226] width 1288 height 31
drag, startPoint x: 434, startPoint y: 219, endPoint x: 186, endPoint y: 216, distance: 248.0
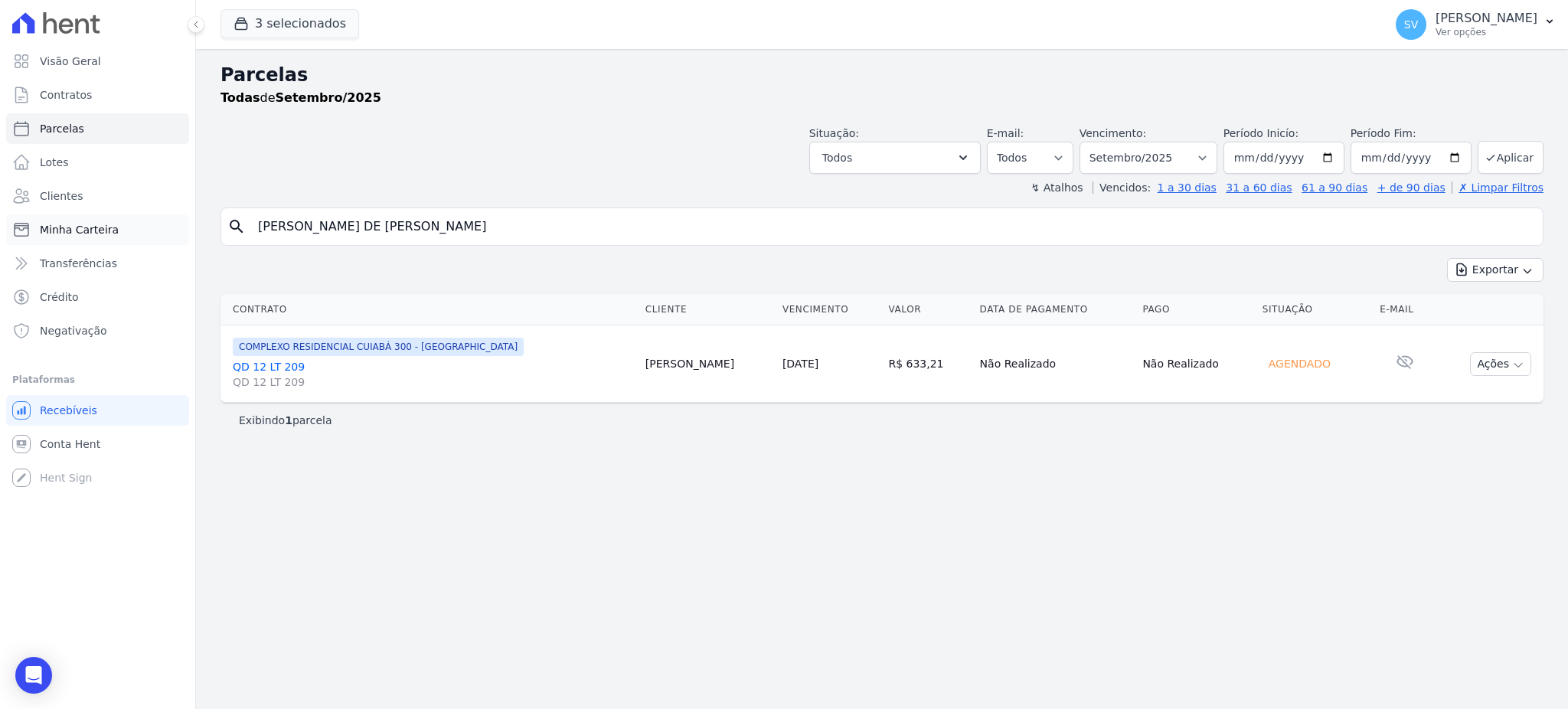
click at [186, 216] on div "Visão Geral Contratos Parcelas Lotes Clientes Minha Carteira Transferências Cré…" at bounding box center [784, 354] width 1568 height 709
click at [1435, 24] on p "[PERSON_NAME]" at bounding box center [1486, 18] width 102 height 16
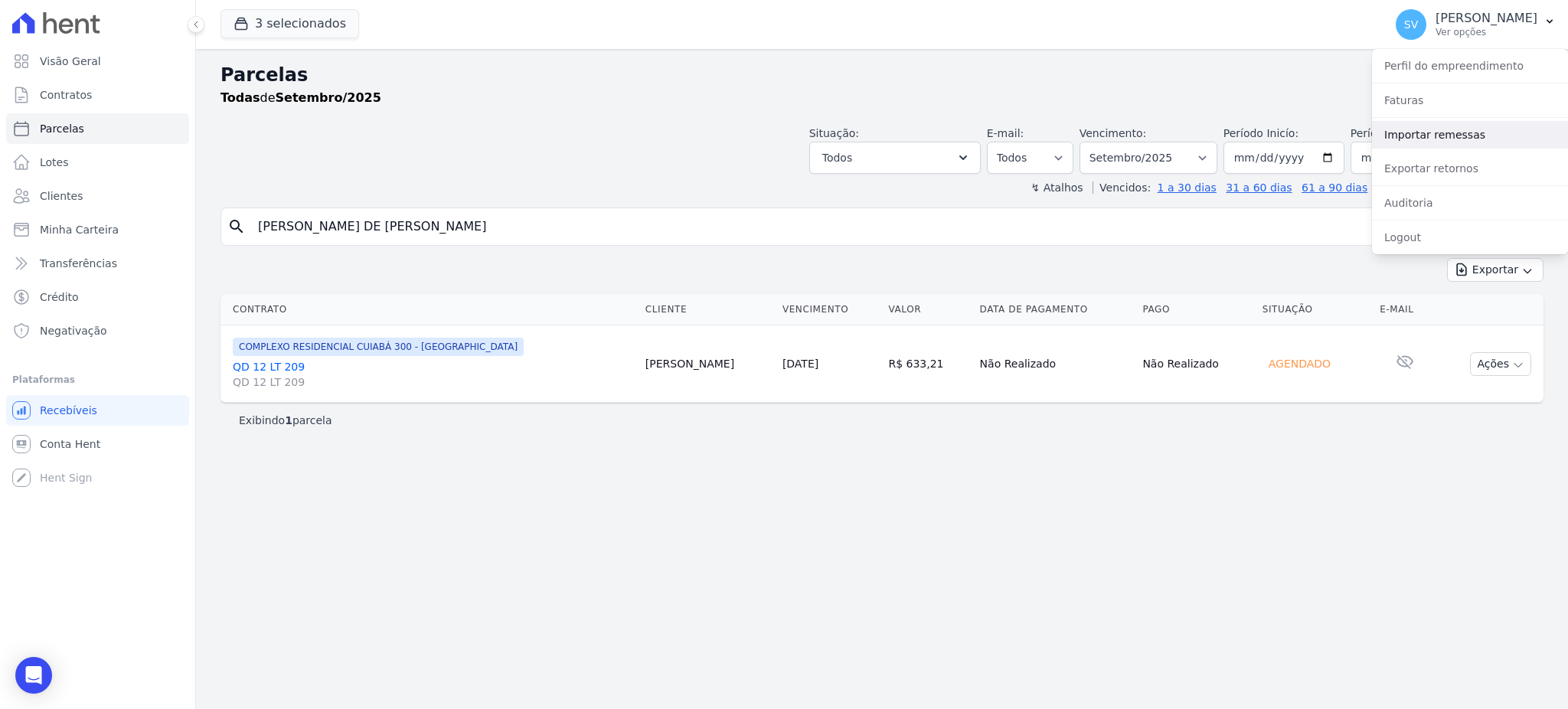
click at [1421, 134] on link "Importar remessas" at bounding box center [1469, 135] width 196 height 28
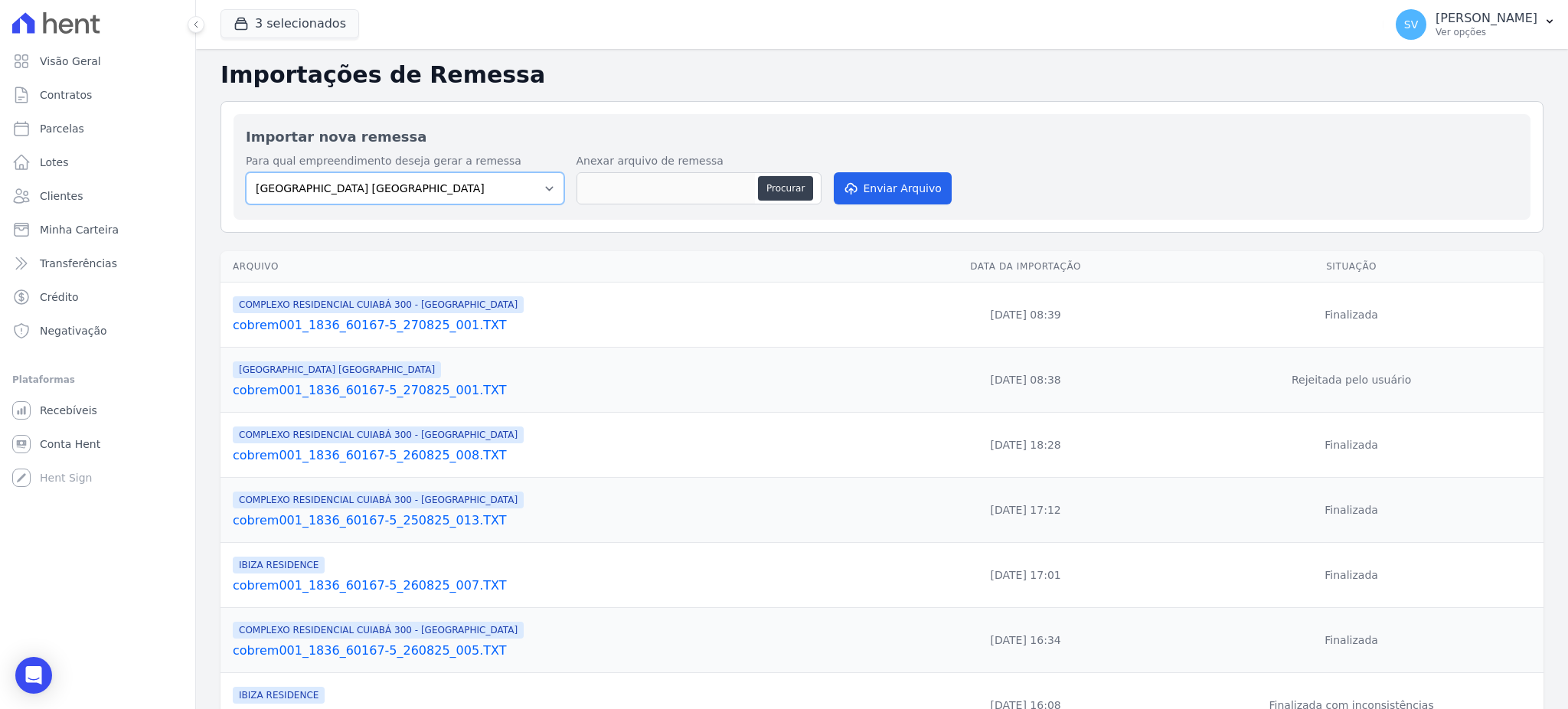
click at [445, 190] on select "[GEOGRAPHIC_DATA] COMPLEXO RESIDENCIAL [GEOGRAPHIC_DATA] 300 - [GEOGRAPHIC_DATA…" at bounding box center [405, 188] width 318 height 32
select select "a999329b-d322-46c5-b2df-9163b092fb9b"
click at [246, 172] on select "[GEOGRAPHIC_DATA] COMPLEXO RESIDENCIAL [GEOGRAPHIC_DATA] 300 - [GEOGRAPHIC_DATA…" at bounding box center [405, 188] width 318 height 32
click at [765, 188] on button "Procurar" at bounding box center [785, 189] width 55 height 24
type input "cobrem001_1836_60167-5_270825_002.TXT"
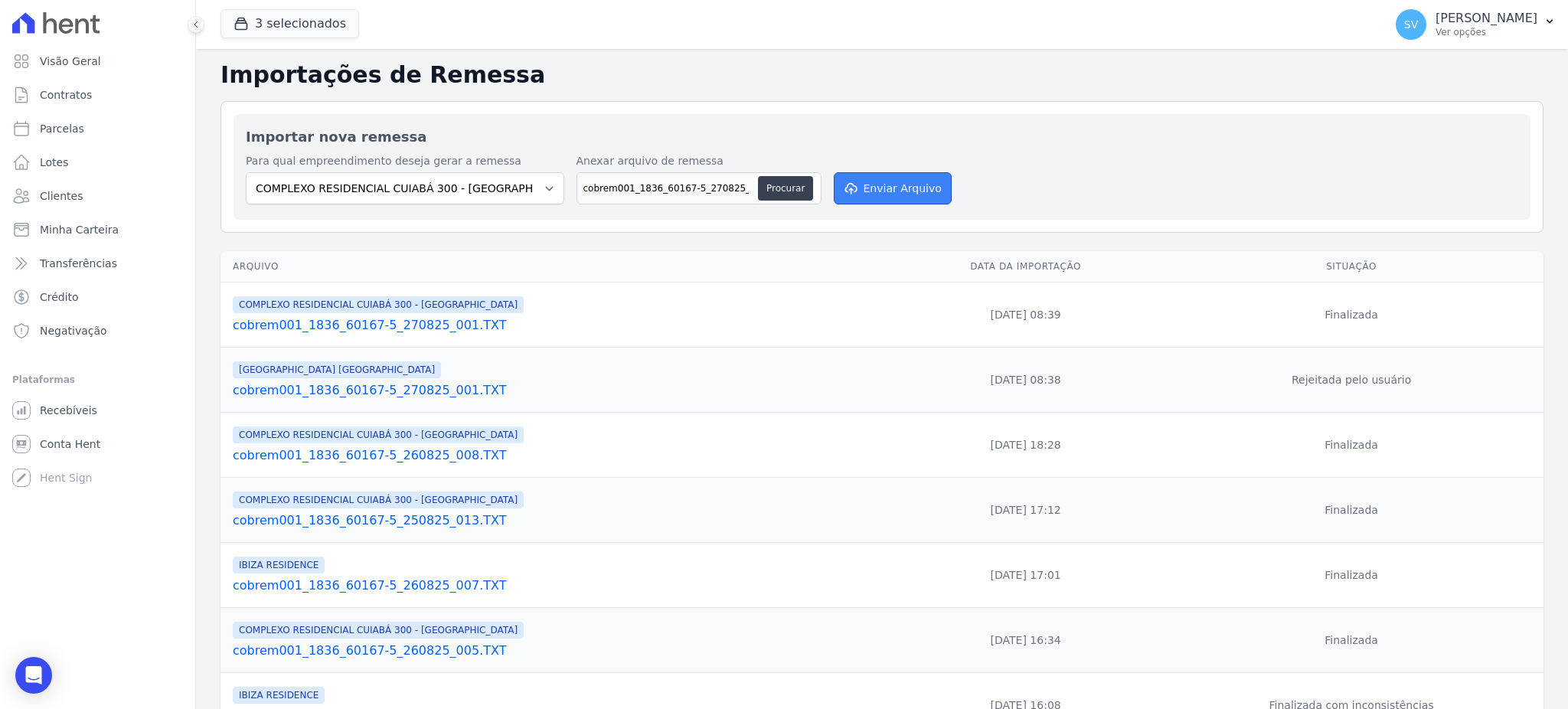
click at [879, 179] on button "Enviar Arquivo" at bounding box center [892, 188] width 118 height 32
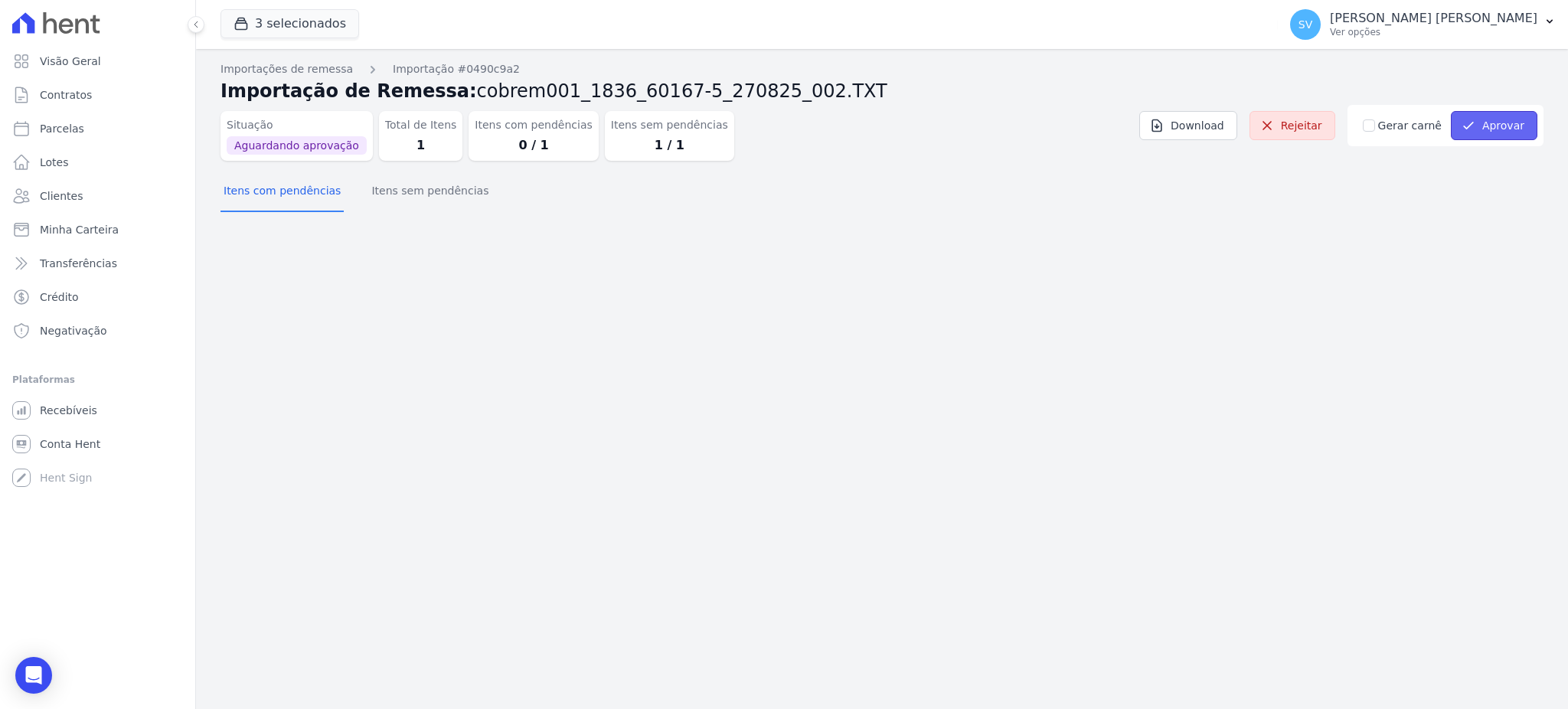
drag, startPoint x: 1504, startPoint y: 123, endPoint x: 1496, endPoint y: 127, distance: 8.9
click at [1503, 127] on button "Aprovar" at bounding box center [1494, 125] width 86 height 29
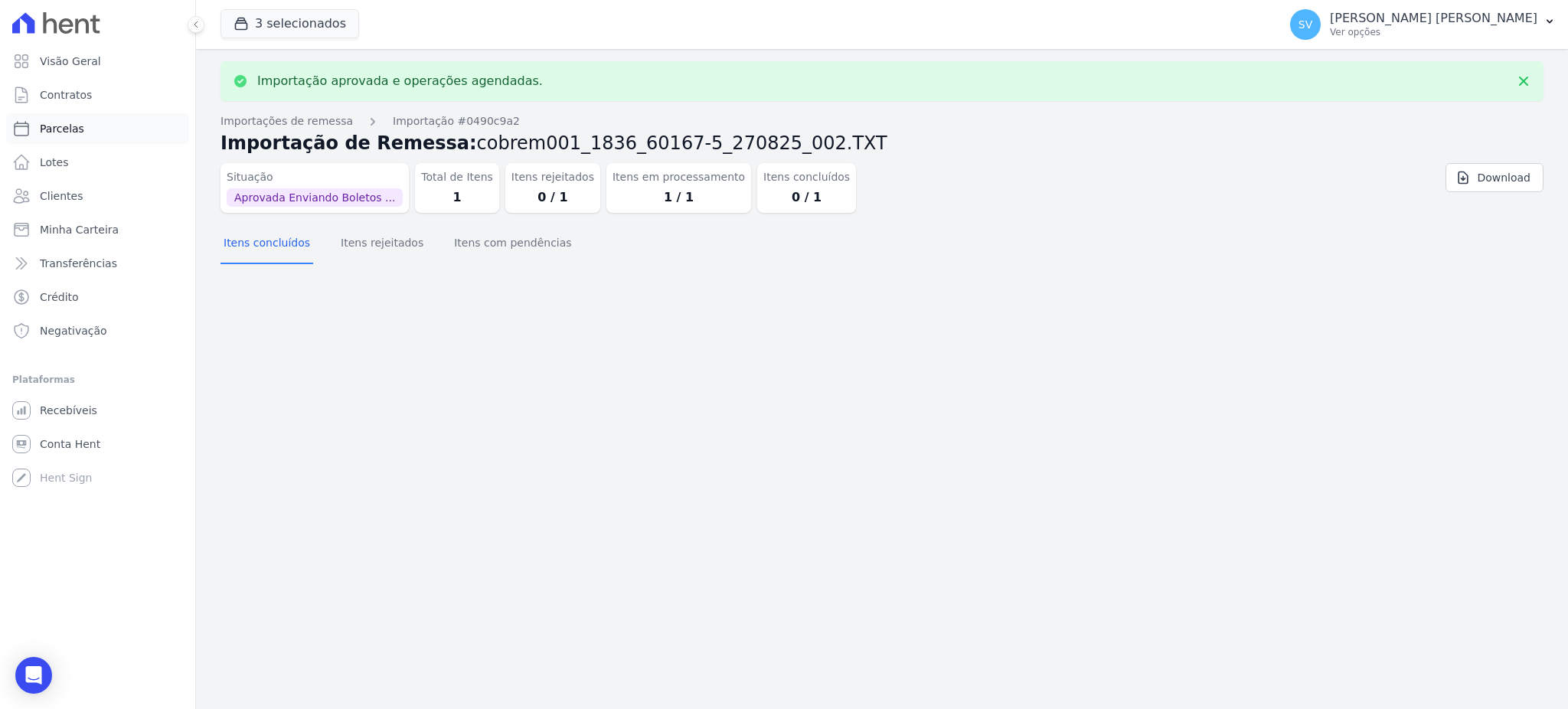
click at [62, 121] on span "Parcelas" at bounding box center [62, 129] width 45 height 16
select select
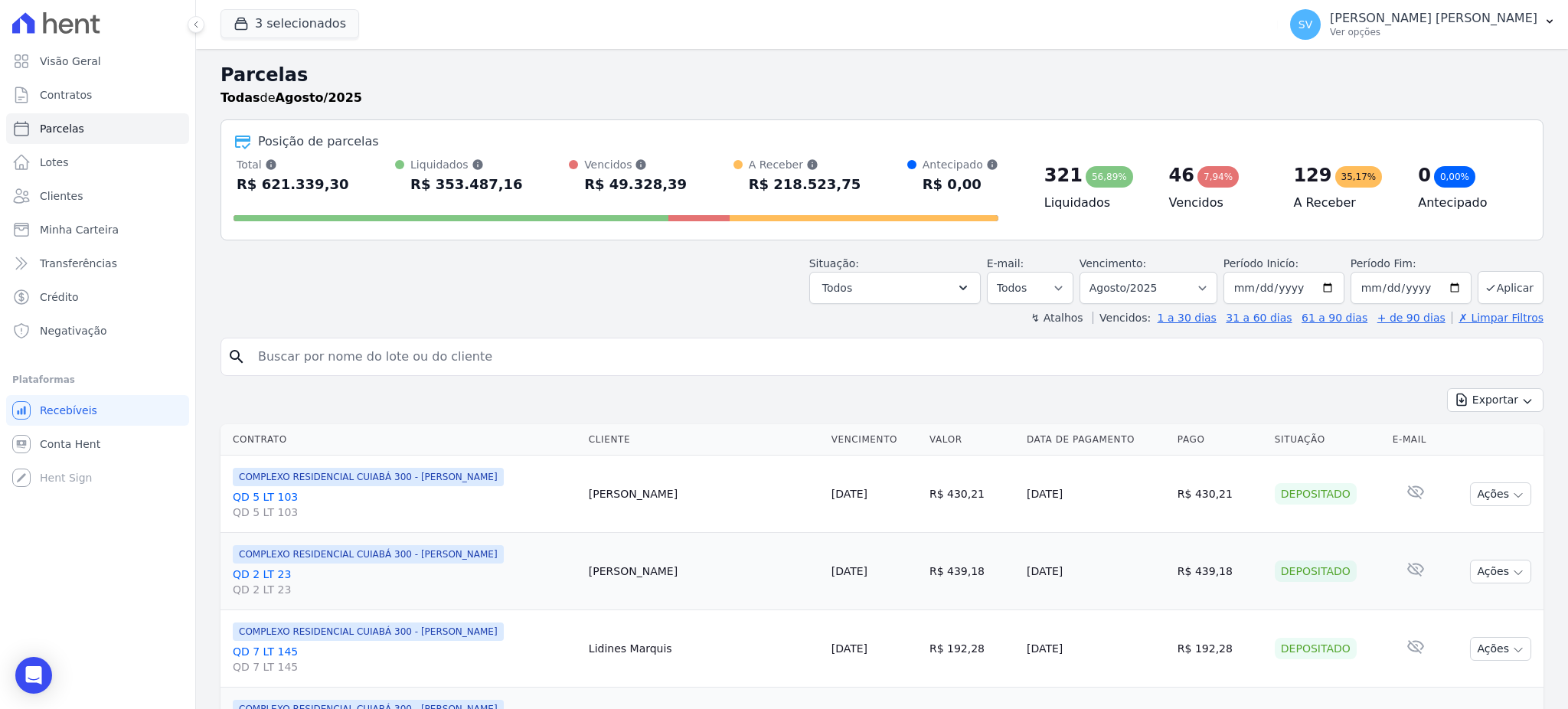
click at [423, 353] on input "search" at bounding box center [893, 356] width 1288 height 31
paste input "[PERSON_NAME] [PERSON_NAME]"
type input "[PERSON_NAME] [PERSON_NAME]"
select select
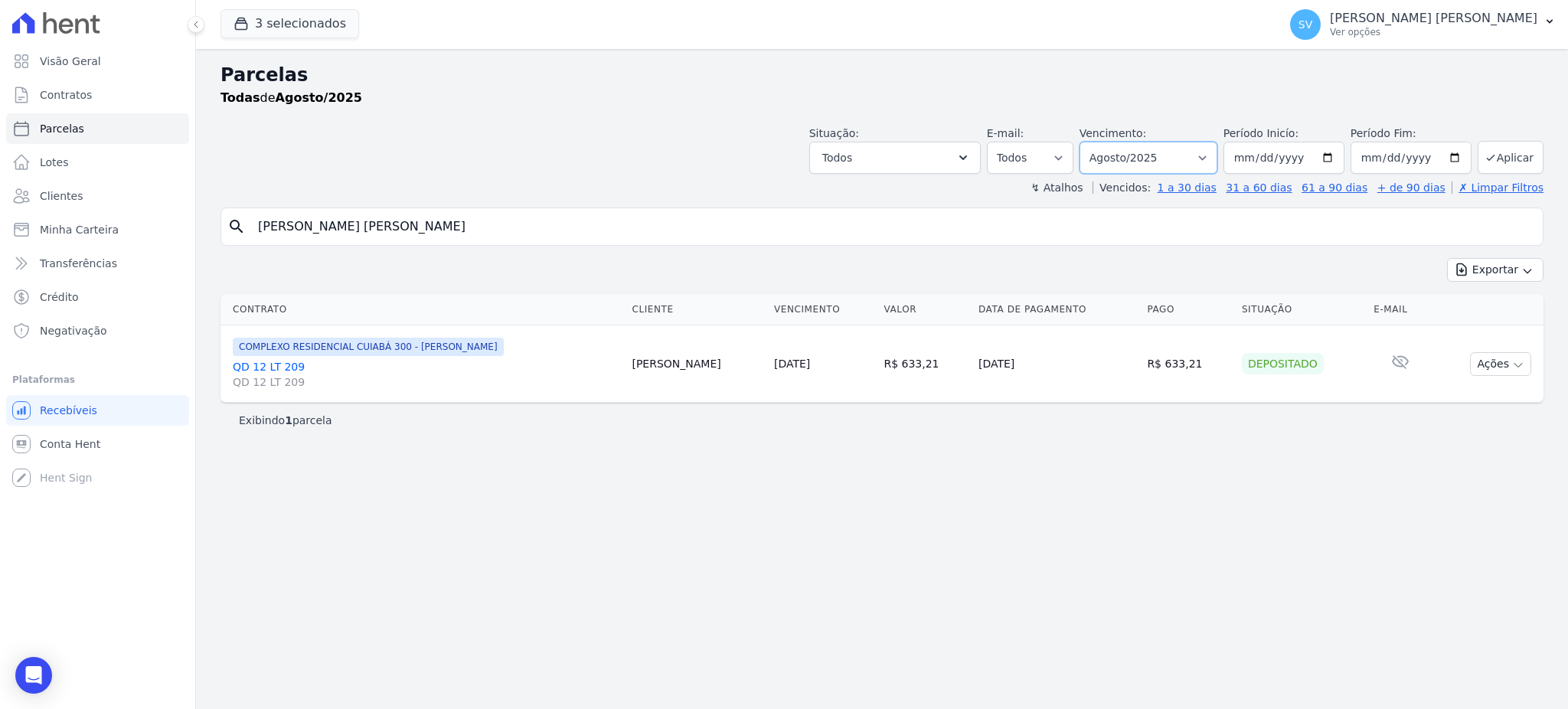
click at [1217, 159] on select "[GEOGRAPHIC_DATA] por período ──────── Todos os meses Outubro/2022 Novembro/202…" at bounding box center [1148, 157] width 138 height 32
select select "09/2025"
click at [1101, 141] on select "[GEOGRAPHIC_DATA] por período ──────── Todos os meses Outubro/2022 Novembro/202…" at bounding box center [1148, 157] width 138 height 32
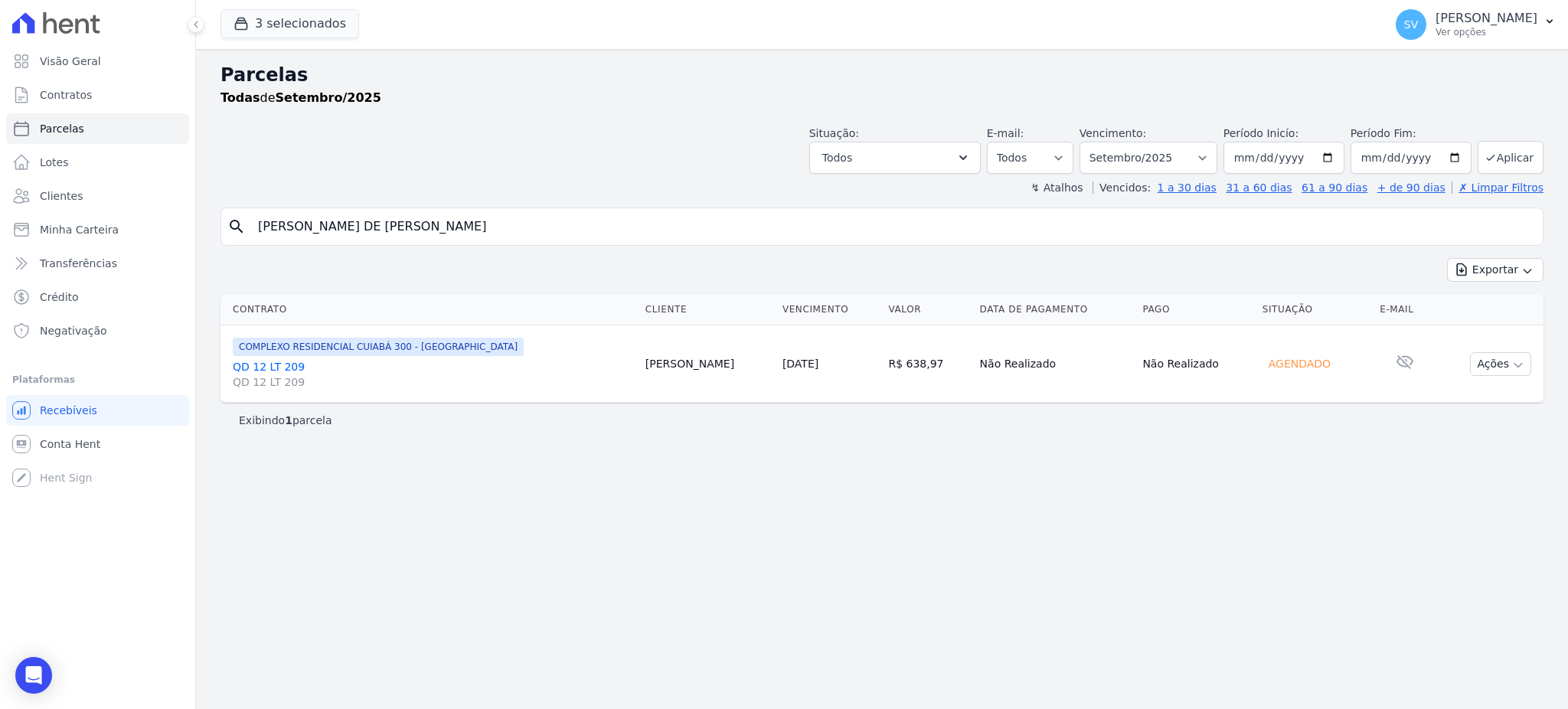
select select
click at [922, 231] on input "[PERSON_NAME] DE [PERSON_NAME]" at bounding box center [893, 226] width 1288 height 31
select select
click at [1489, 355] on button "Ações" at bounding box center [1501, 364] width 61 height 24
click at [1434, 393] on link "Ver boleto" at bounding box center [1494, 399] width 147 height 28
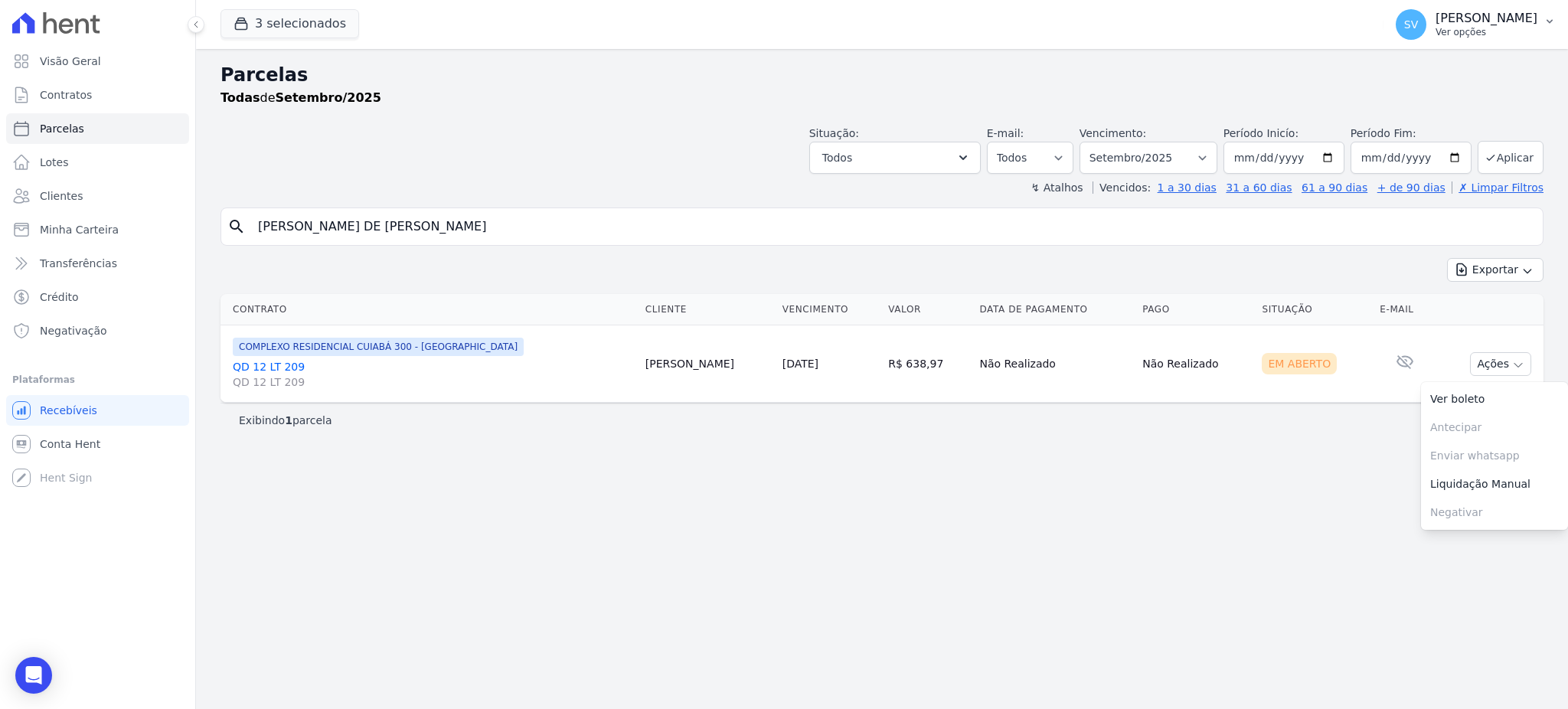
click at [1510, 11] on p "[PERSON_NAME]" at bounding box center [1486, 18] width 102 height 16
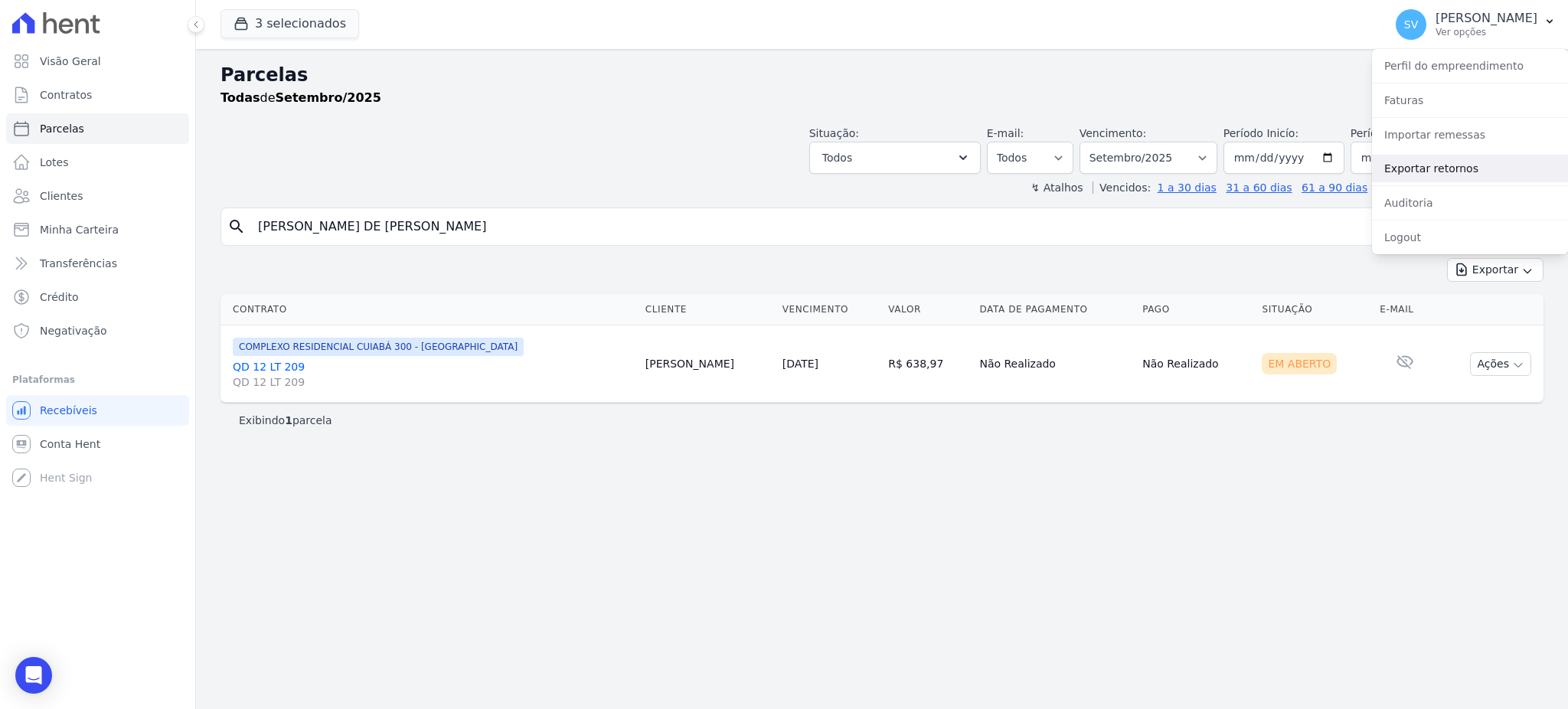
click at [1451, 175] on link "Exportar retornos" at bounding box center [1469, 169] width 196 height 28
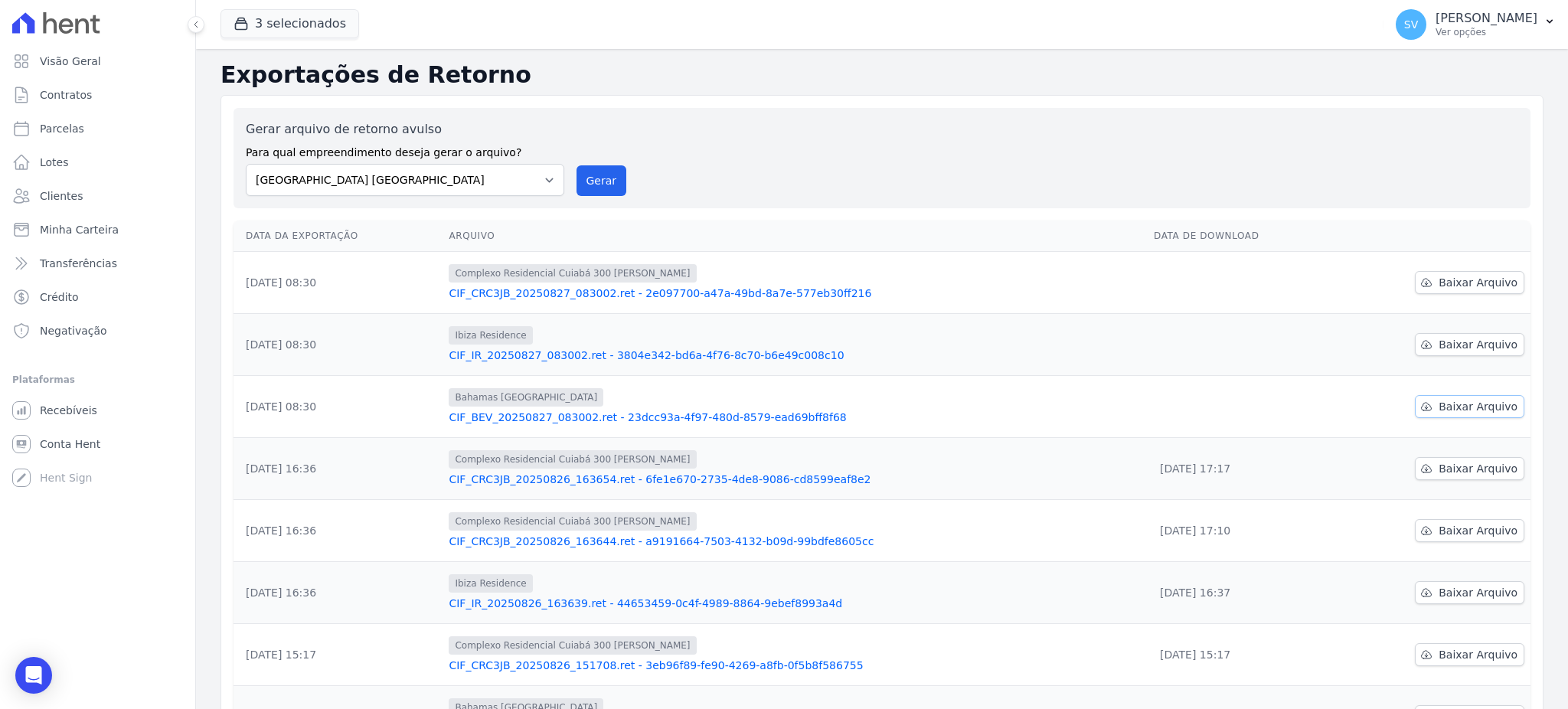
click at [1439, 408] on span "Baixar Arquivo" at bounding box center [1478, 407] width 79 height 16
click at [1465, 341] on span "Baixar Arquivo" at bounding box center [1478, 345] width 79 height 16
click at [584, 352] on link "CIF_IR_20250827_083002.ret - 3804e342-bd6a-4f76-8c70-b6e49c008c10" at bounding box center [795, 355] width 693 height 16
click at [585, 169] on button "Gerar" at bounding box center [602, 181] width 51 height 31
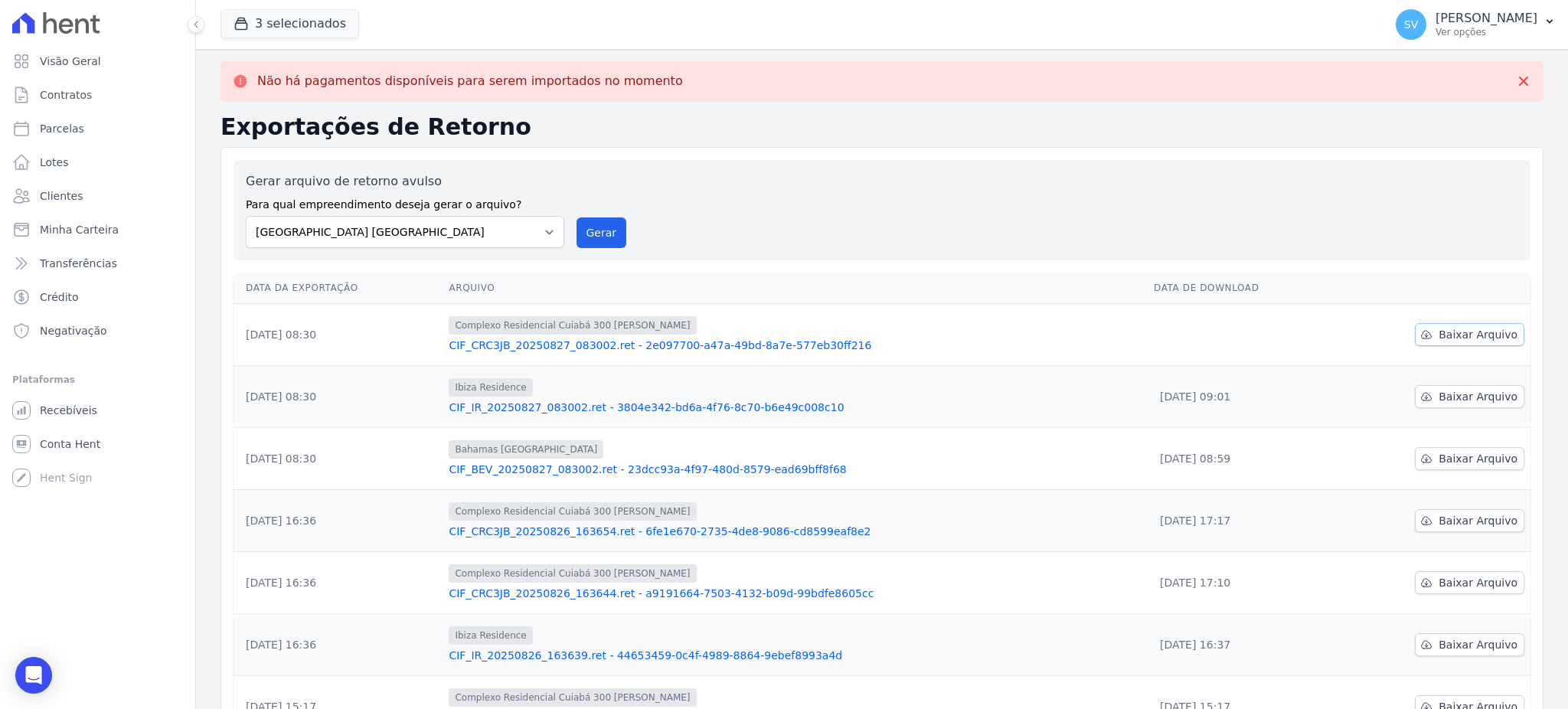
click at [1459, 337] on span "Baixar Arquivo" at bounding box center [1478, 335] width 79 height 16
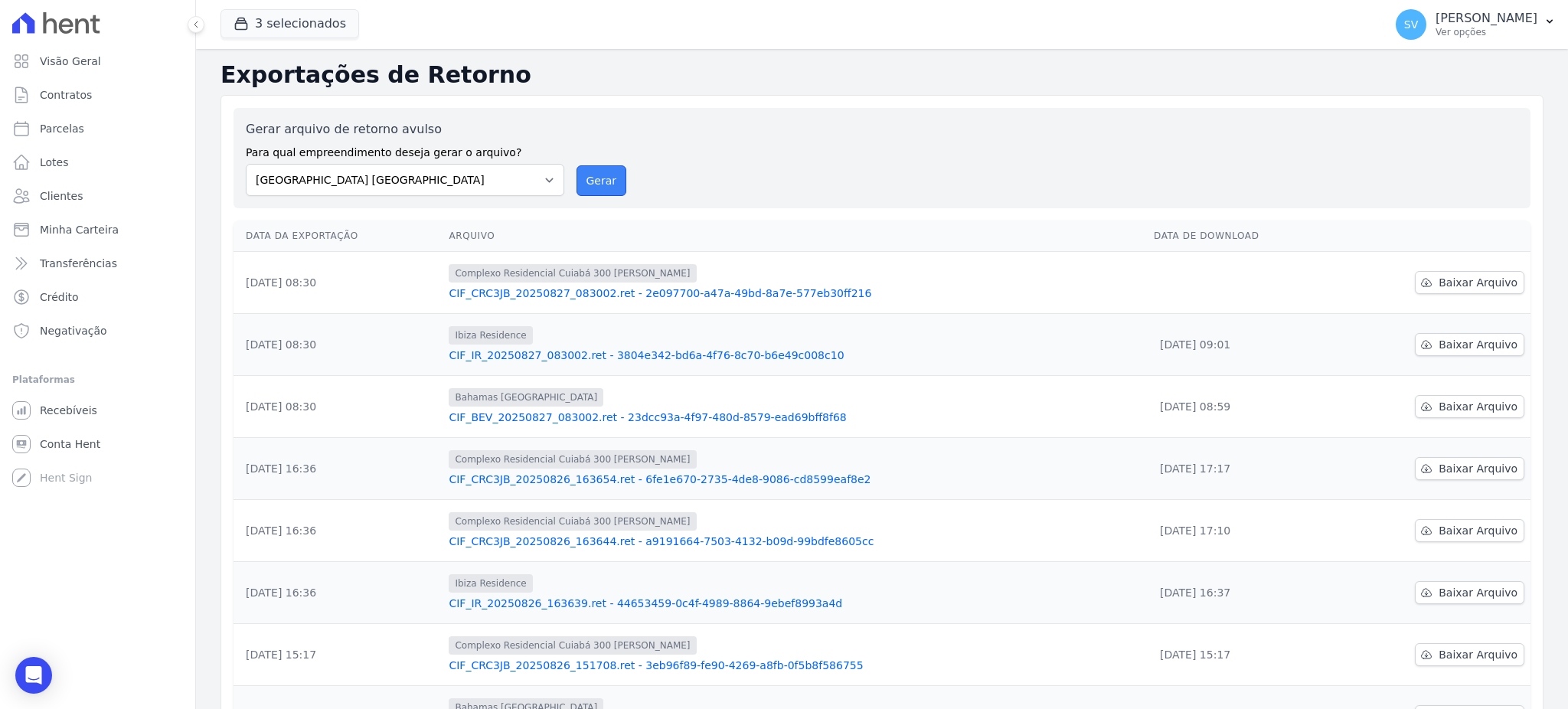
click at [601, 175] on button "Gerar" at bounding box center [602, 181] width 51 height 31
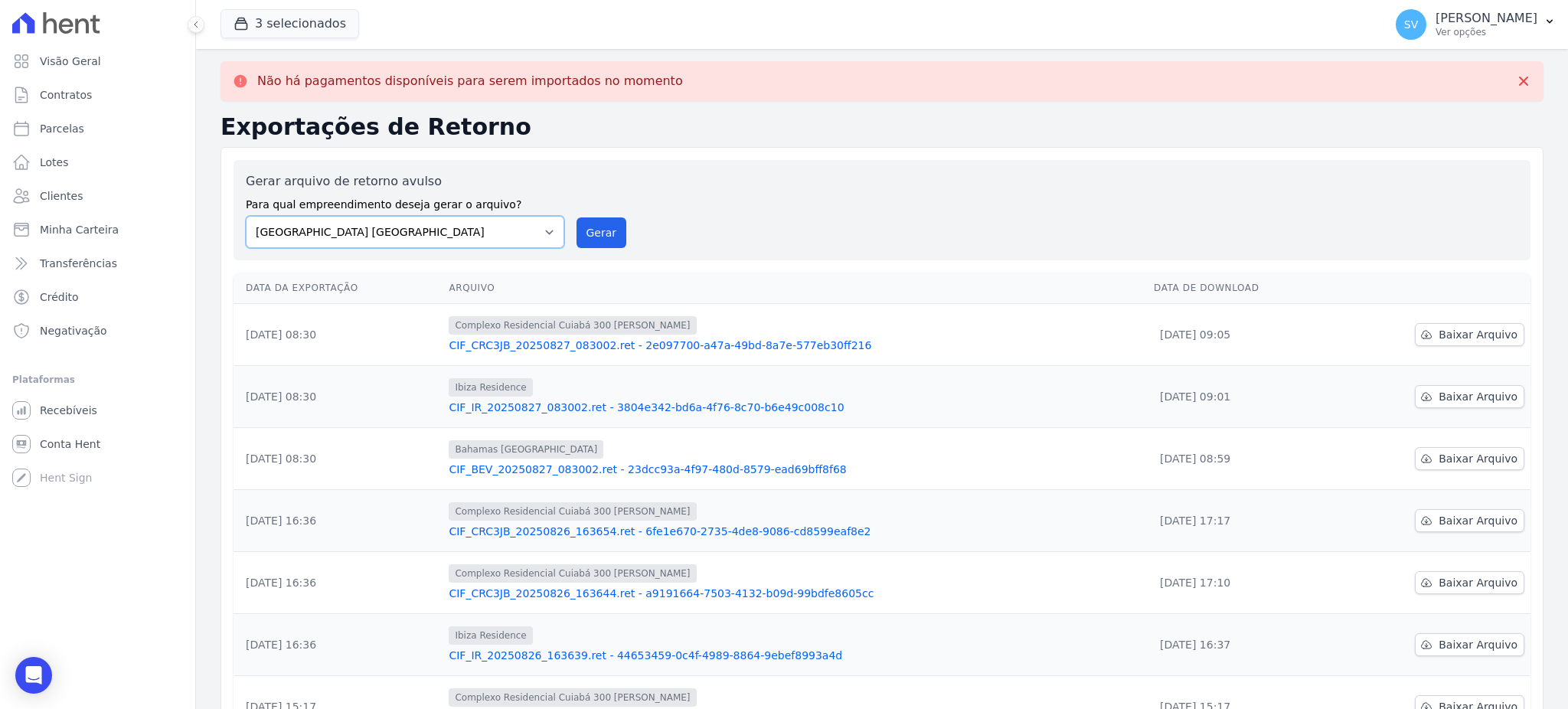
click at [547, 234] on select "[GEOGRAPHIC_DATA] COMPLEXO RESIDENCIAL [GEOGRAPHIC_DATA] 300 - [GEOGRAPHIC_DATA…" at bounding box center [405, 231] width 318 height 32
select select "a999329b-d322-46c5-b2df-9163b092fb9b"
click at [246, 216] on select "[GEOGRAPHIC_DATA] COMPLEXO RESIDENCIAL [GEOGRAPHIC_DATA] 300 - [GEOGRAPHIC_DATA…" at bounding box center [405, 231] width 318 height 32
click at [579, 243] on button "Gerar" at bounding box center [602, 232] width 51 height 31
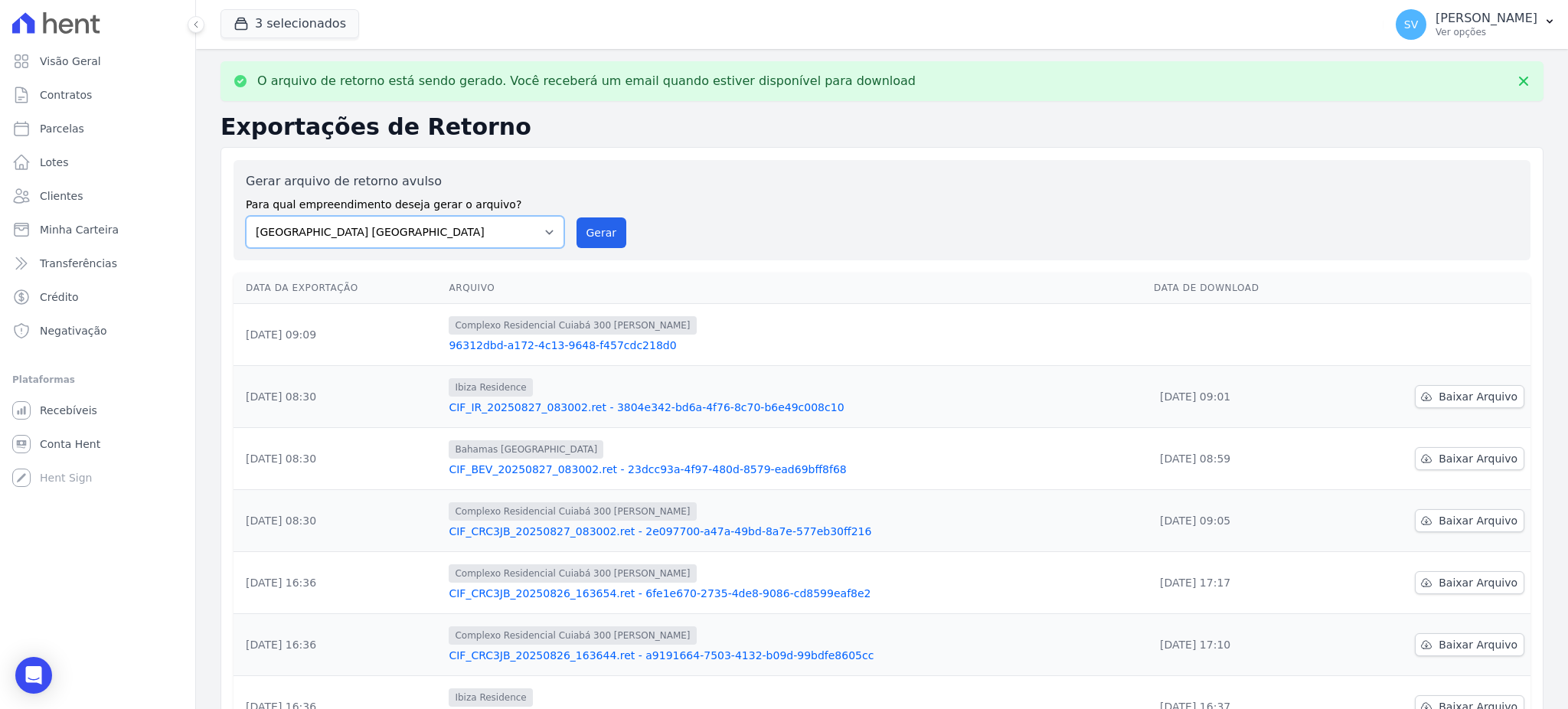
click at [543, 230] on select "[GEOGRAPHIC_DATA] COMPLEXO RESIDENCIAL [GEOGRAPHIC_DATA] 300 - [GEOGRAPHIC_DATA…" at bounding box center [405, 231] width 318 height 32
select select "73a372cd-5640-41c8-aaea-11bd74619c10"
click at [246, 216] on select "[GEOGRAPHIC_DATA] COMPLEXO RESIDENCIAL [GEOGRAPHIC_DATA] 300 - [GEOGRAPHIC_DATA…" at bounding box center [405, 231] width 318 height 32
click at [592, 234] on button "Gerar" at bounding box center [602, 232] width 51 height 31
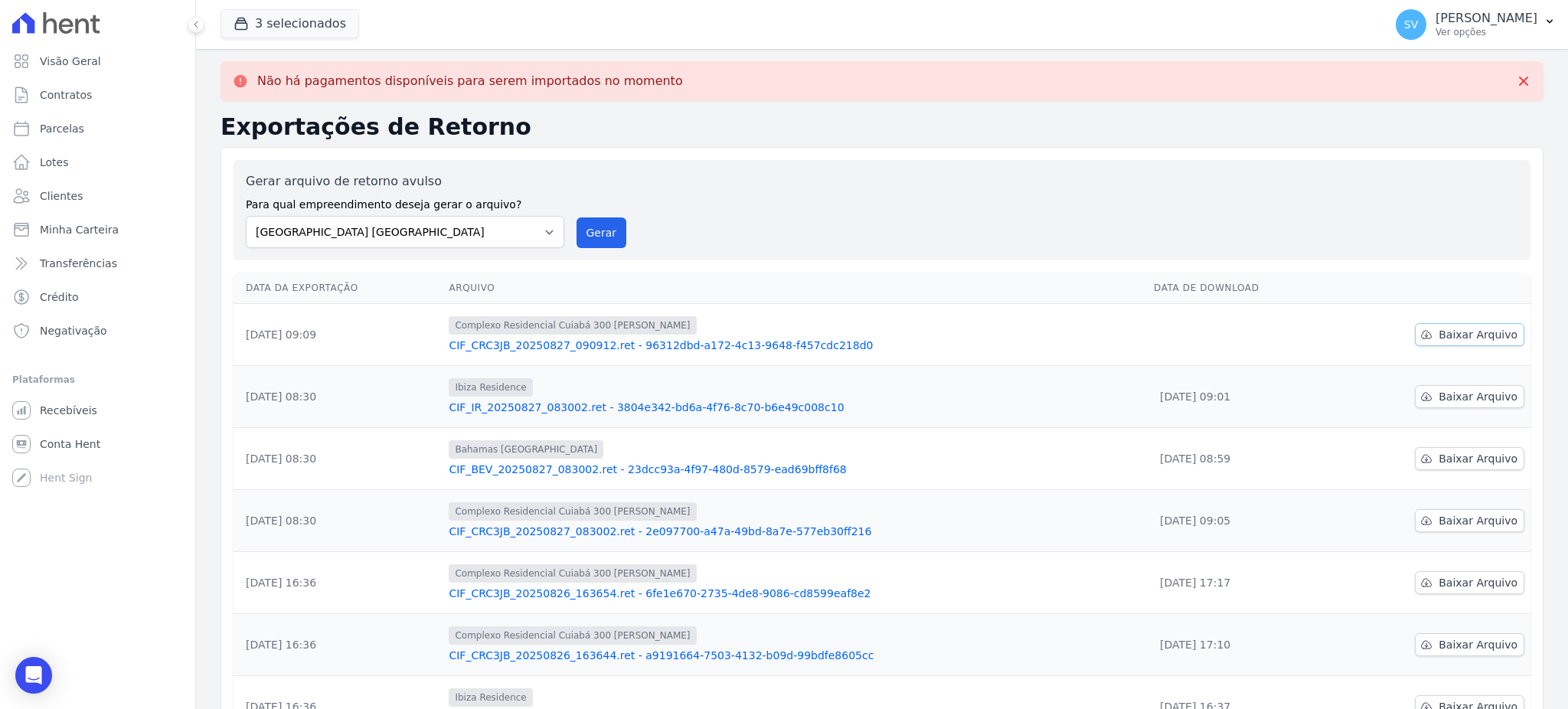
click at [1427, 334] on link "Baixar Arquivo" at bounding box center [1469, 334] width 109 height 23
